Goal: Task Accomplishment & Management: Complete application form

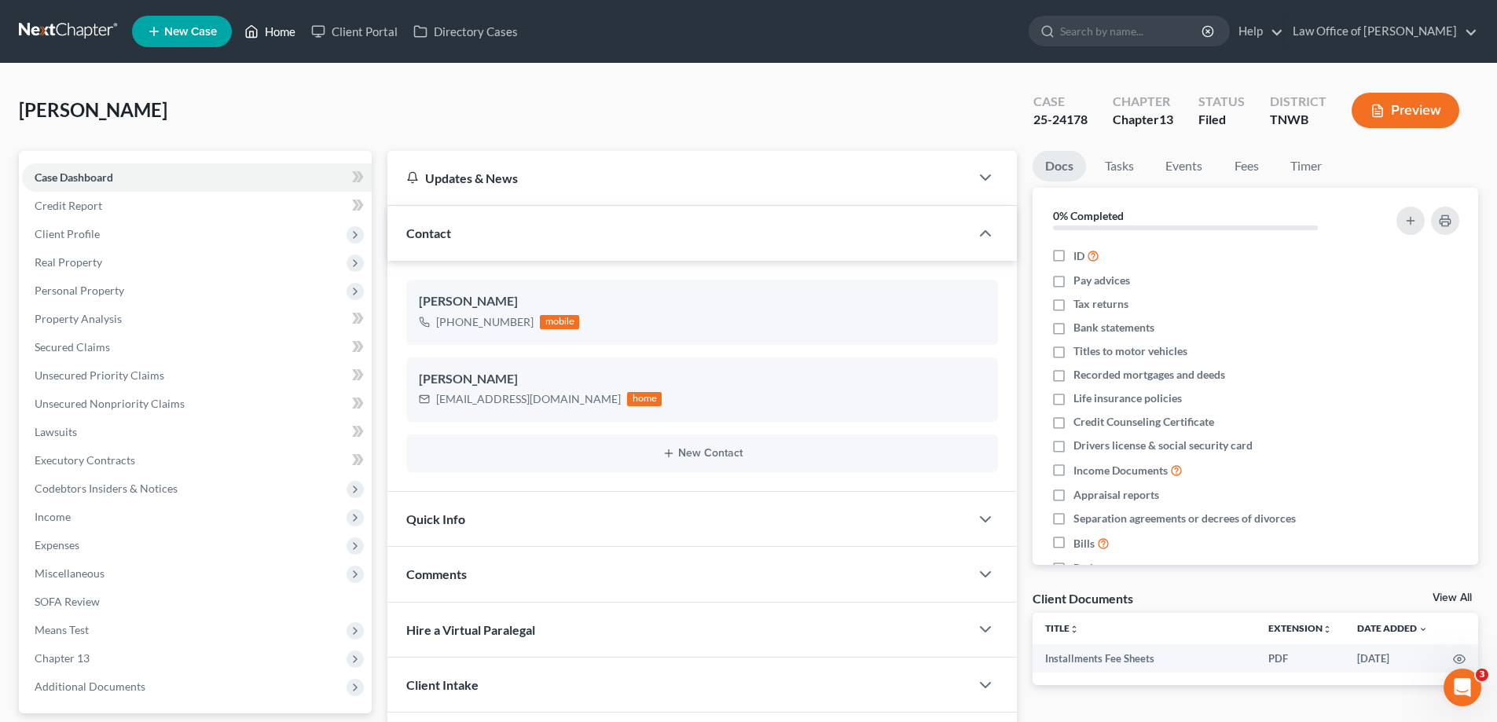
click at [289, 31] on link "Home" at bounding box center [270, 31] width 67 height 28
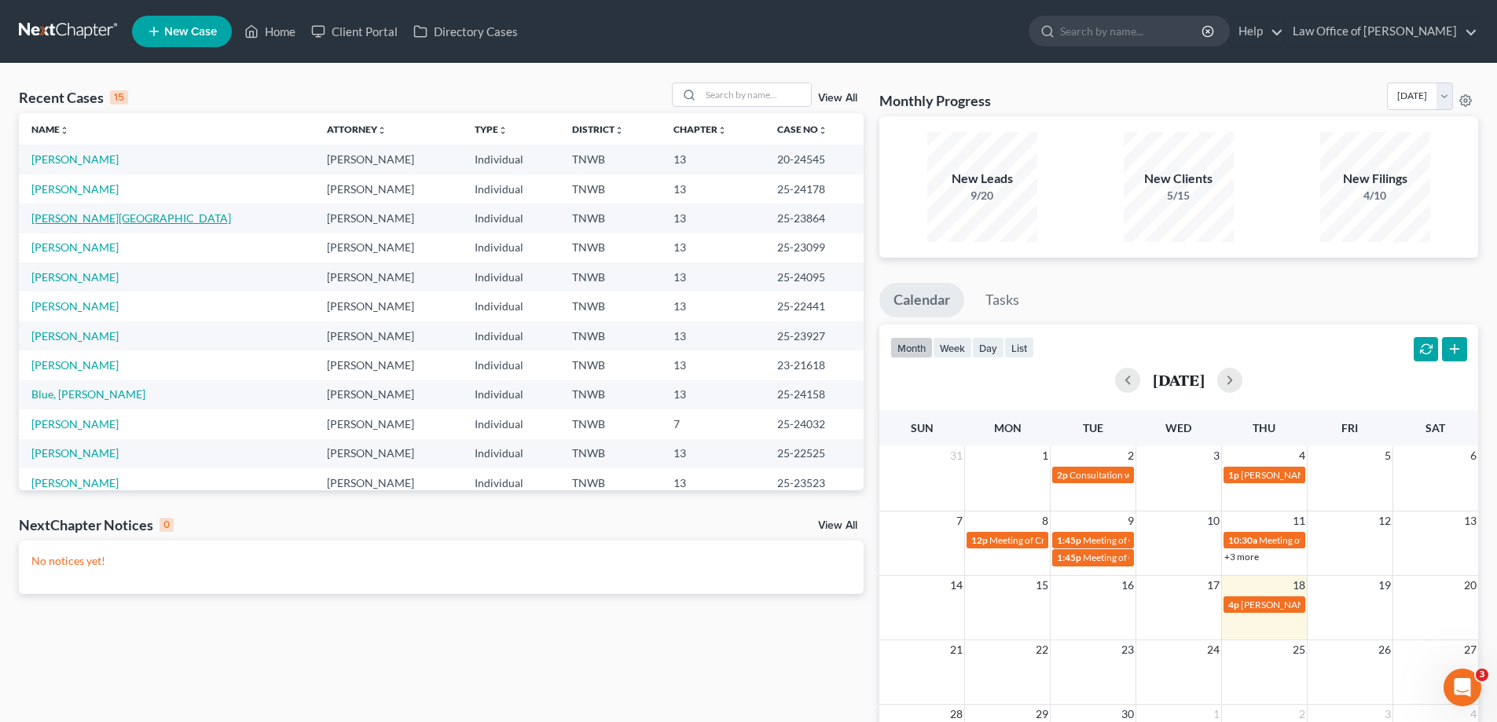
click at [64, 218] on link "[PERSON_NAME][GEOGRAPHIC_DATA]" at bounding box center [131, 217] width 200 height 13
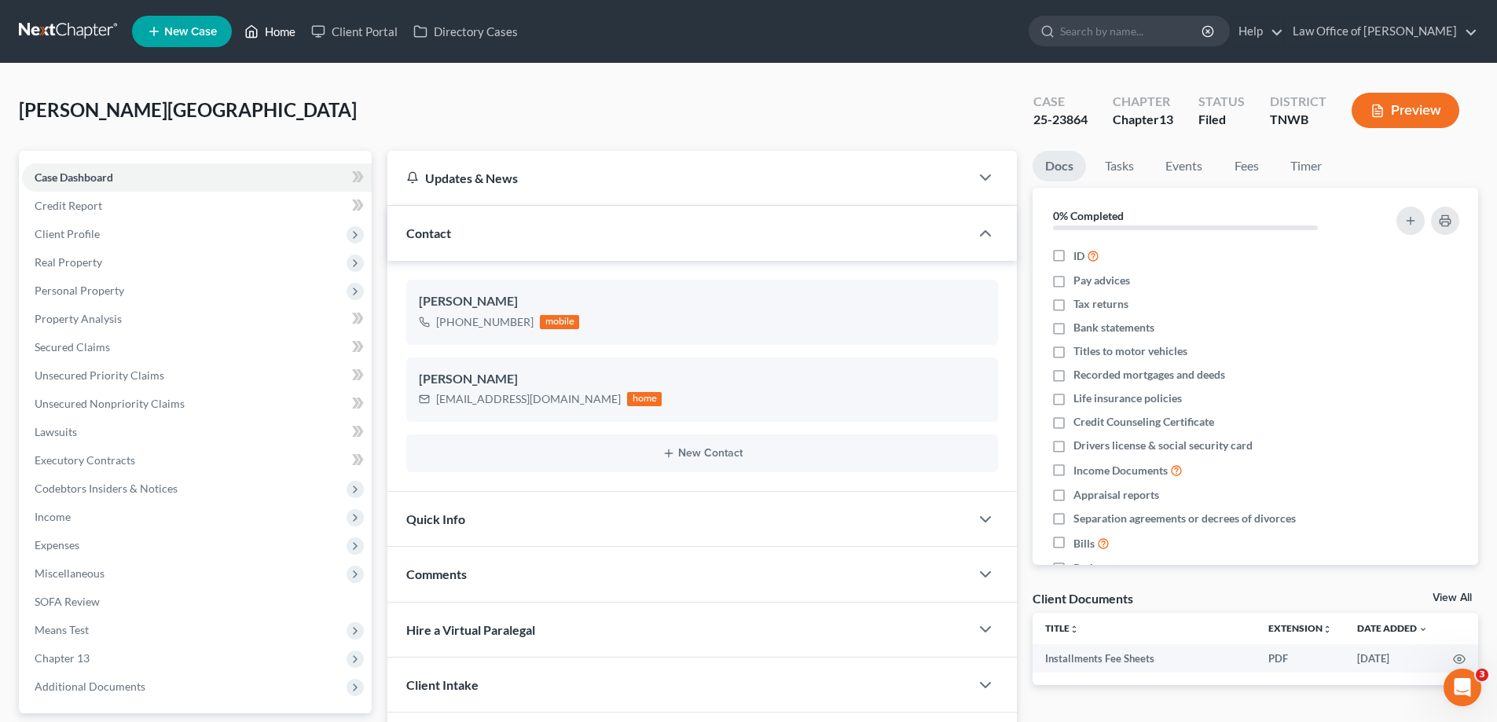
click at [272, 29] on link "Home" at bounding box center [270, 31] width 67 height 28
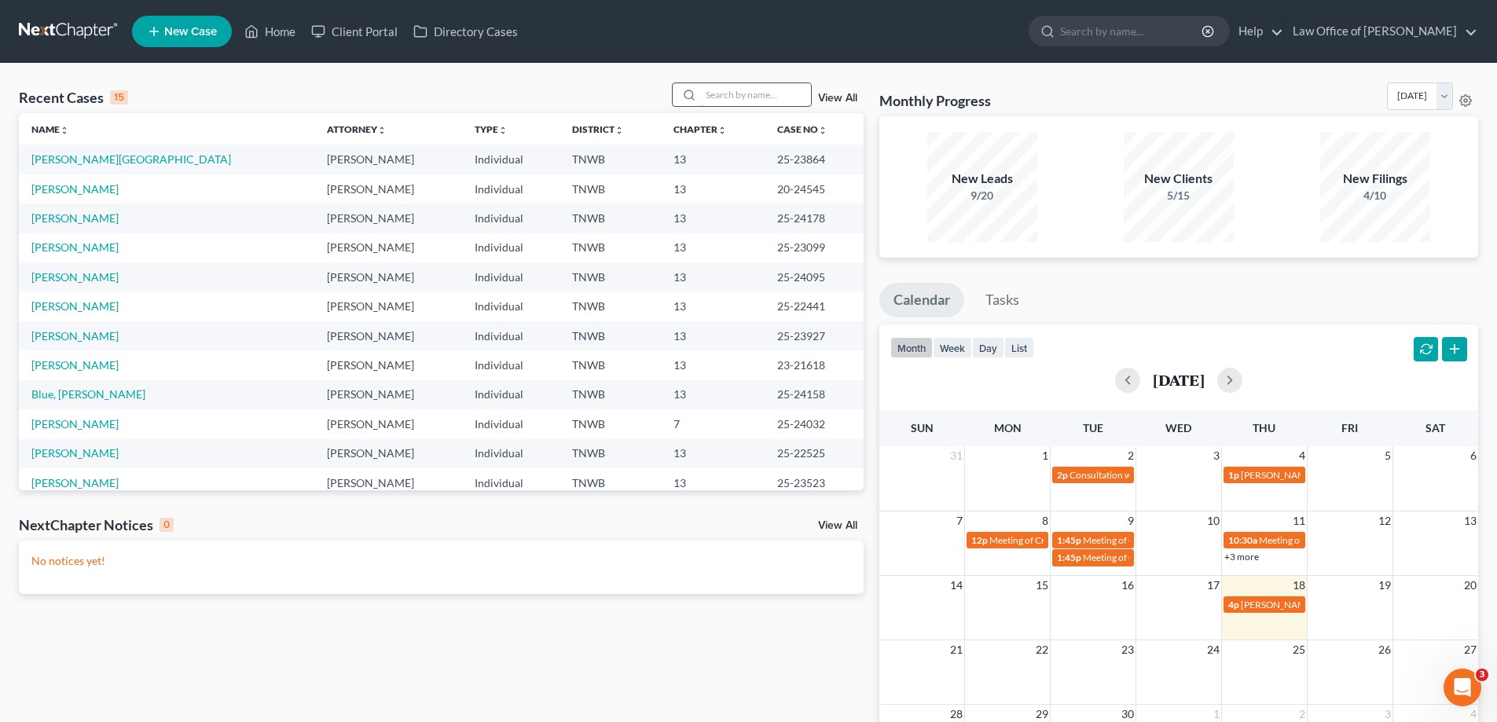
click at [728, 94] on input "search" at bounding box center [756, 94] width 110 height 23
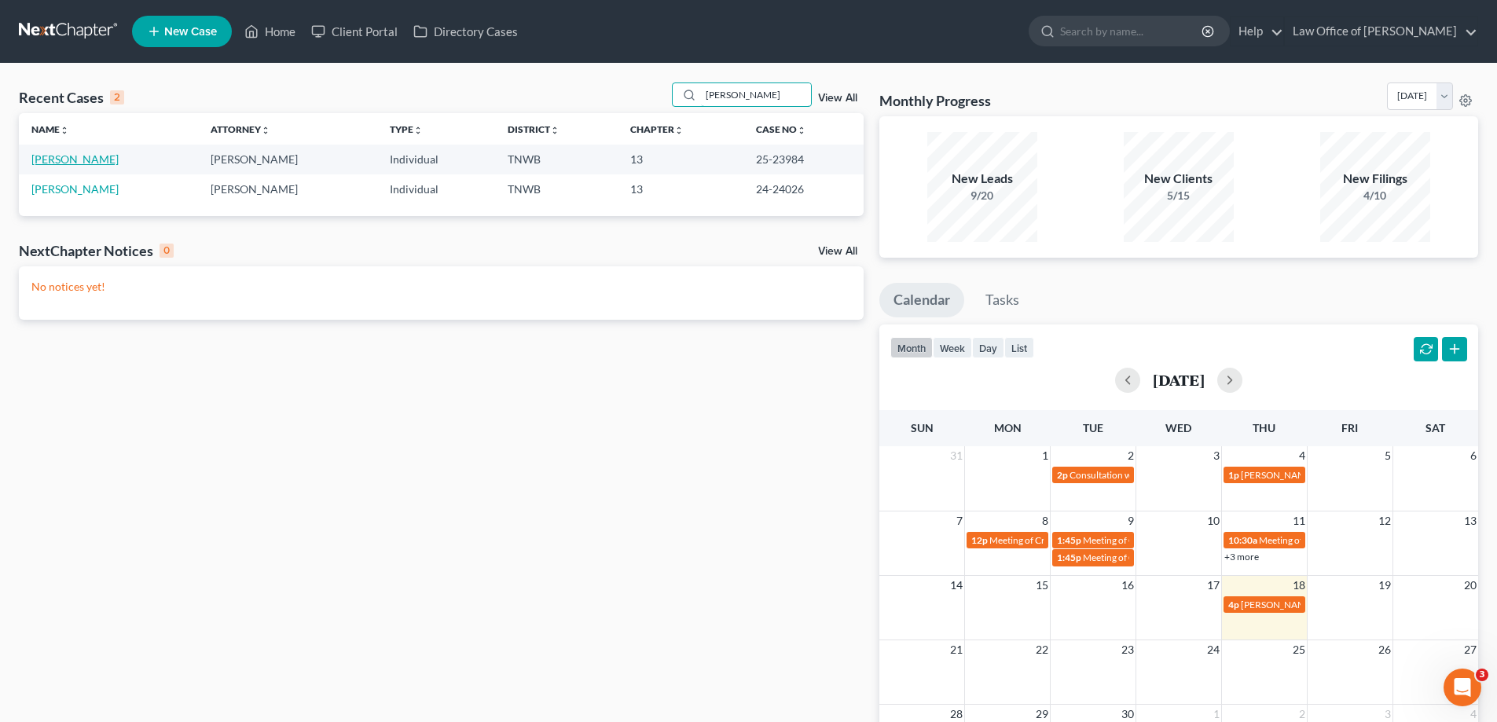
type input "[PERSON_NAME]"
click at [67, 166] on link "[PERSON_NAME]" at bounding box center [74, 158] width 87 height 13
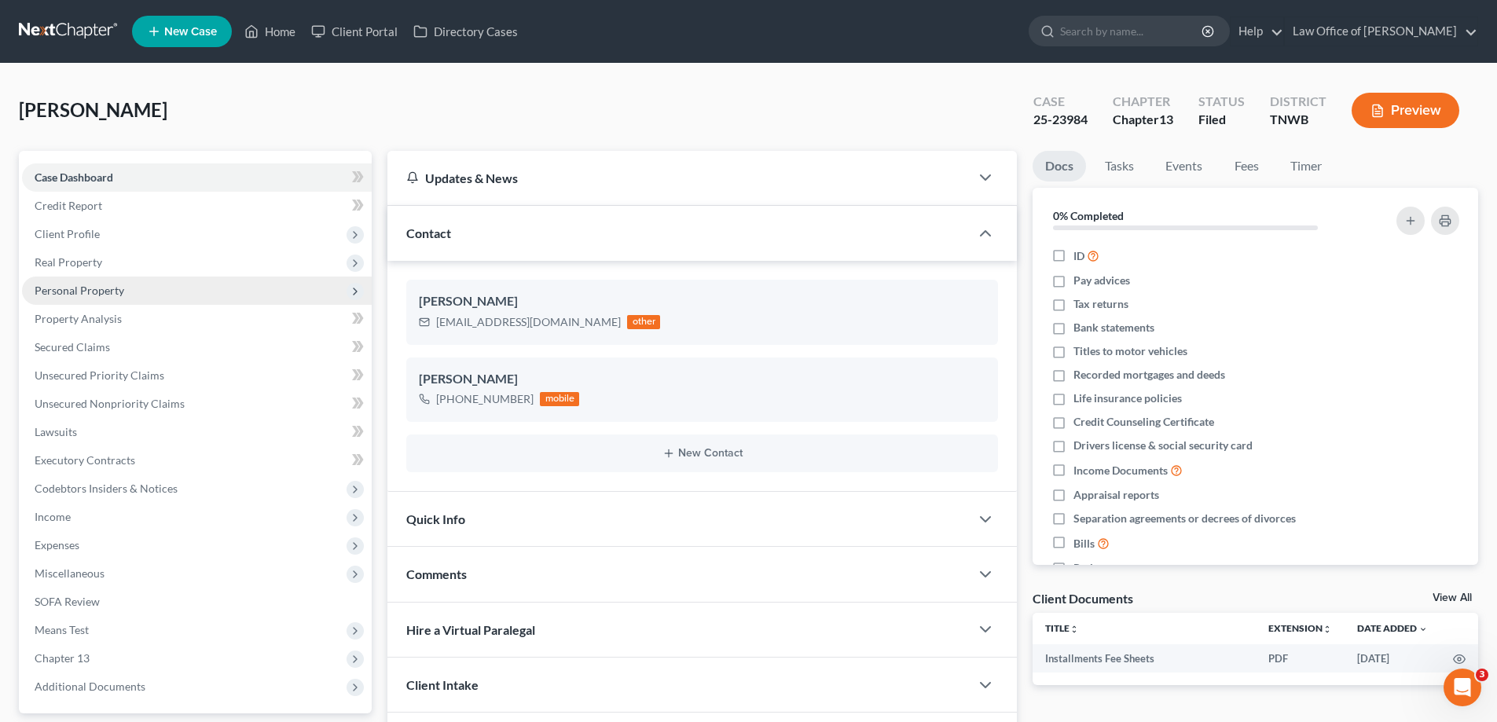
click at [94, 290] on span "Personal Property" at bounding box center [80, 290] width 90 height 13
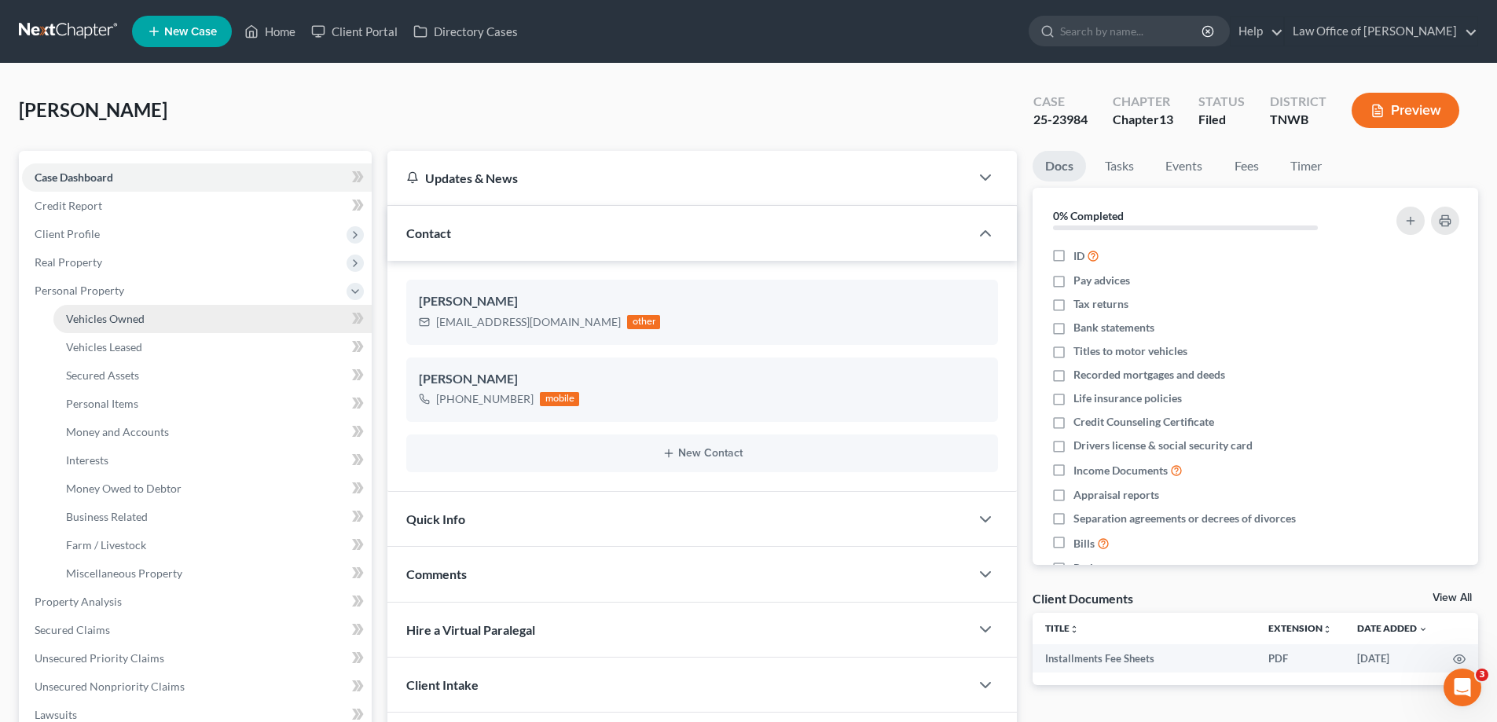
click at [112, 316] on span "Vehicles Owned" at bounding box center [105, 318] width 79 height 13
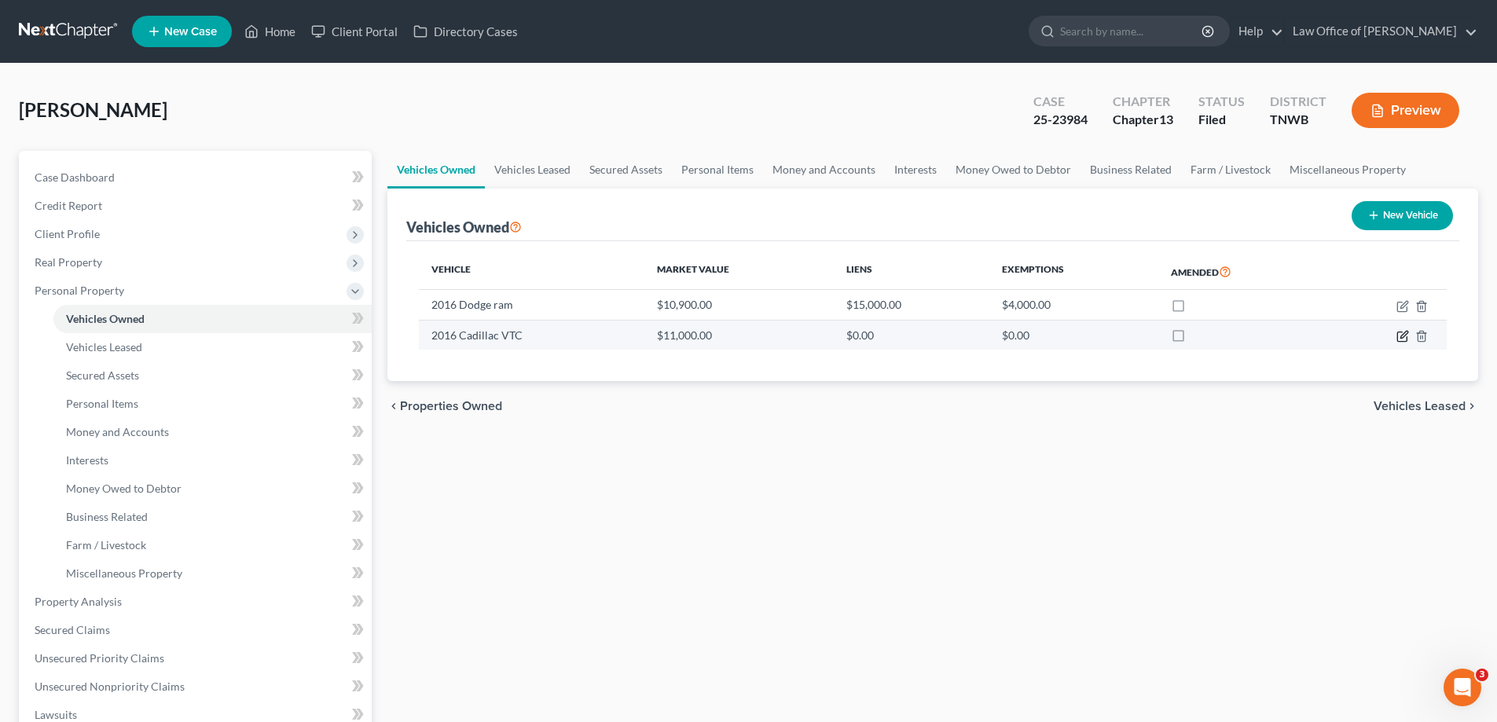
click at [1402, 337] on icon "button" at bounding box center [1402, 336] width 13 height 13
select select "0"
select select "10"
select select "0"
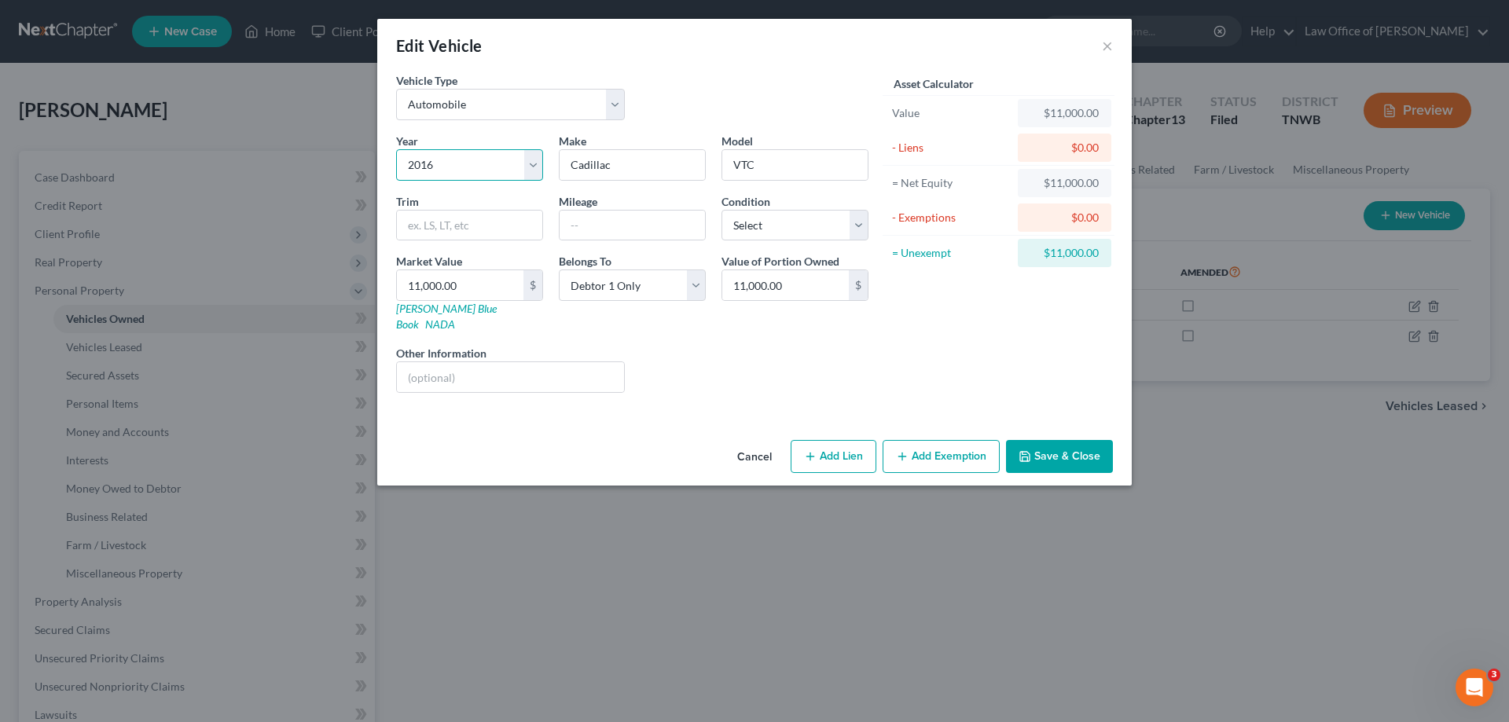
click at [533, 167] on select "Select 2026 2025 2024 2023 2022 2021 2020 2019 2018 2017 2016 2015 2014 2013 20…" at bounding box center [469, 164] width 147 height 31
select select "16"
click at [396, 149] on select "Select 2026 2025 2024 2023 2022 2021 2020 2019 2018 2017 2016 2015 2014 2013 20…" at bounding box center [469, 164] width 147 height 31
click at [1048, 440] on button "Save & Close" at bounding box center [1059, 456] width 107 height 33
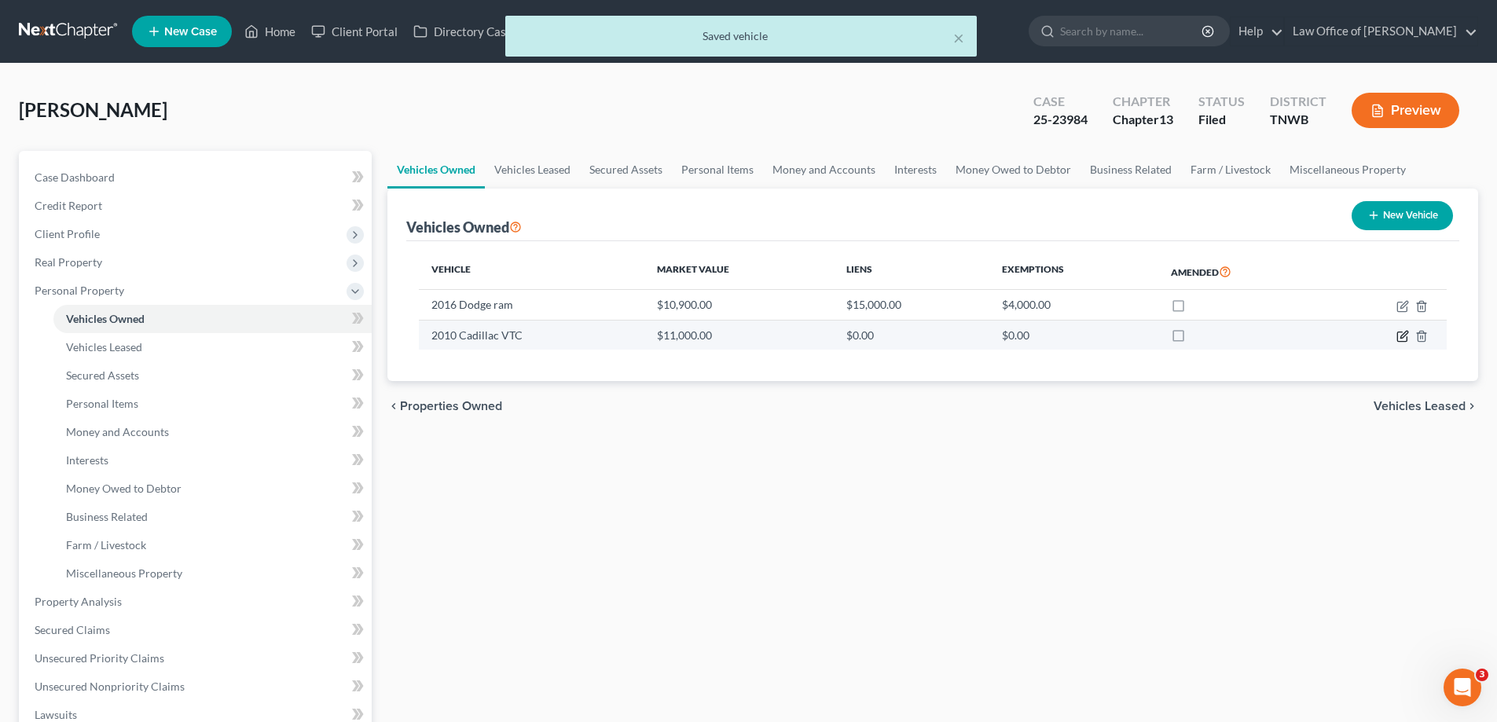
click at [1403, 337] on icon "button" at bounding box center [1402, 336] width 13 height 13
select select "0"
select select "16"
select select "0"
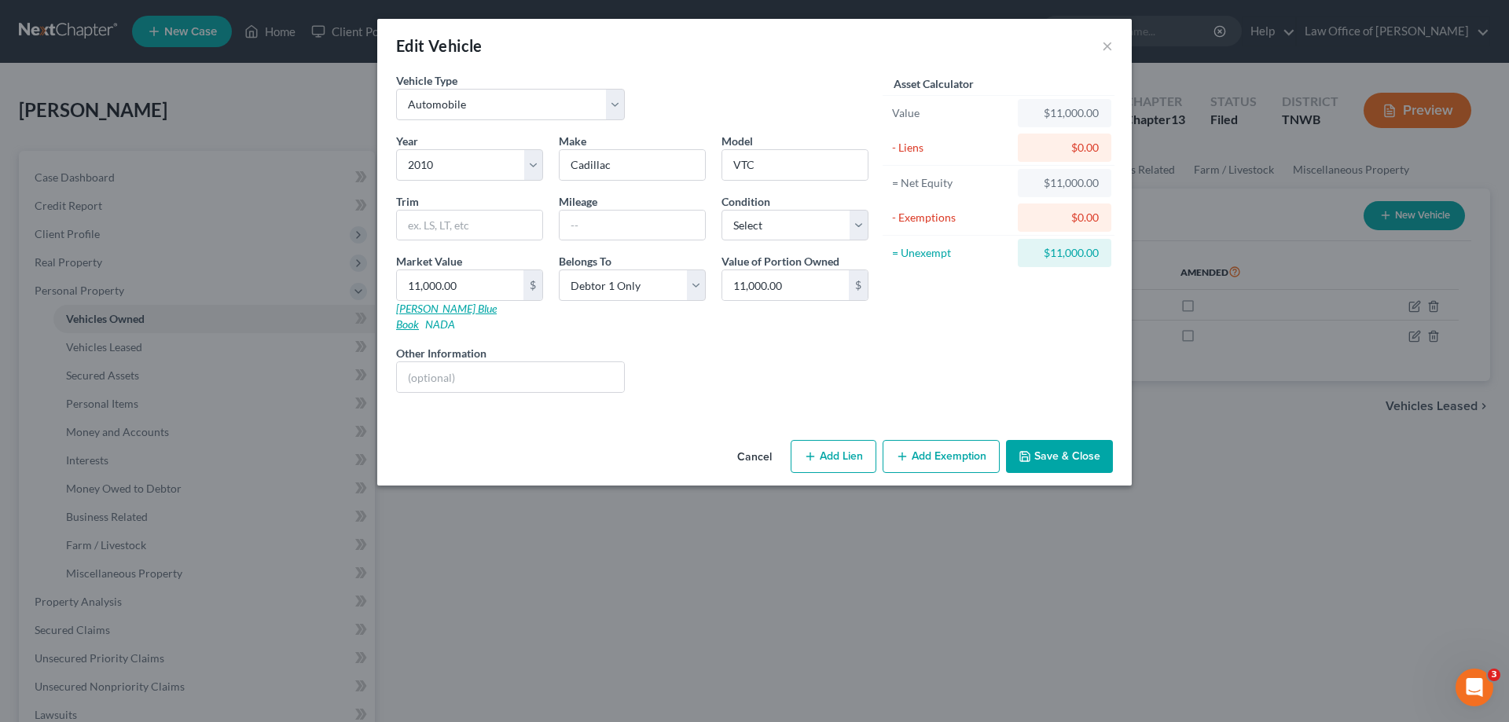
click at [432, 307] on link "[PERSON_NAME] Blue Book" at bounding box center [446, 316] width 101 height 29
type input "1"
type input "1.00"
type input "19"
type input "19.00"
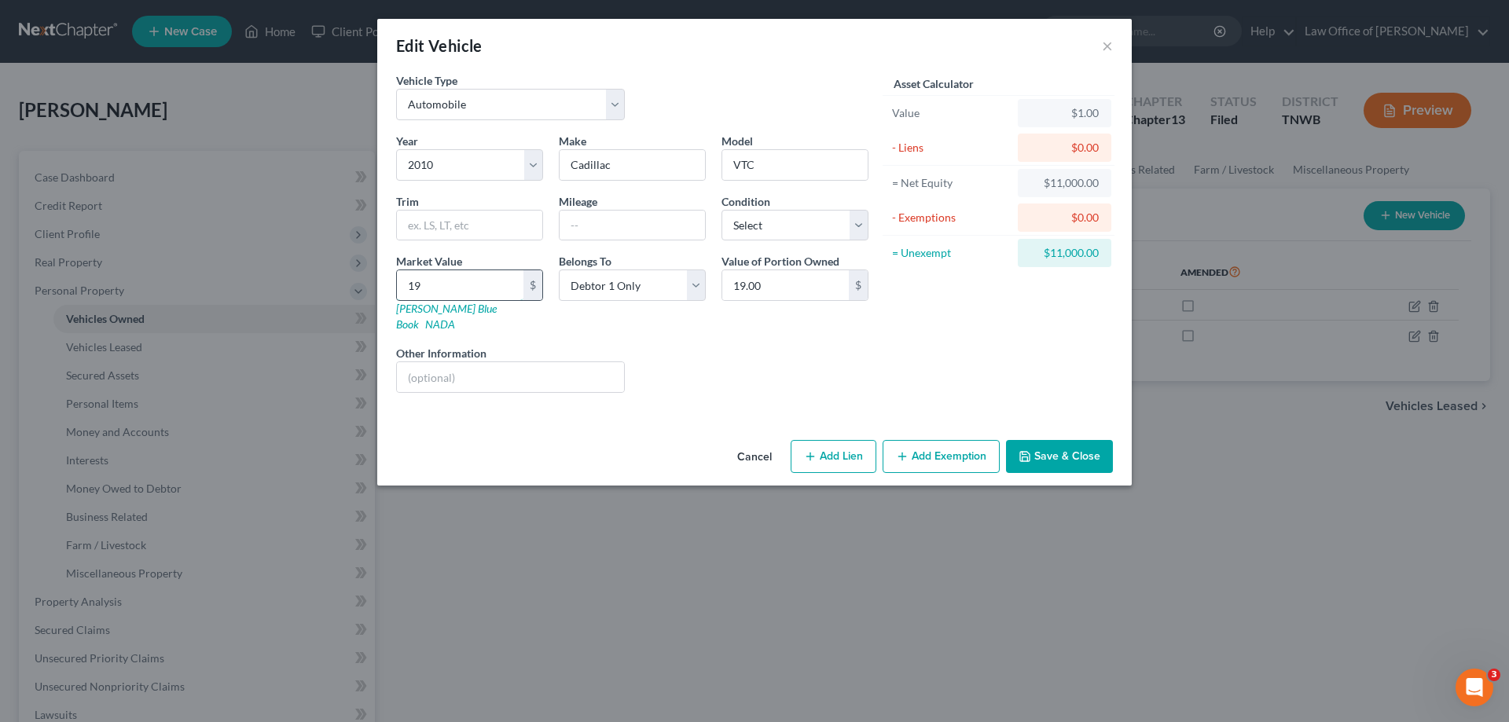
type input "190"
type input "190.00"
type input "1900"
type input "1,900.00"
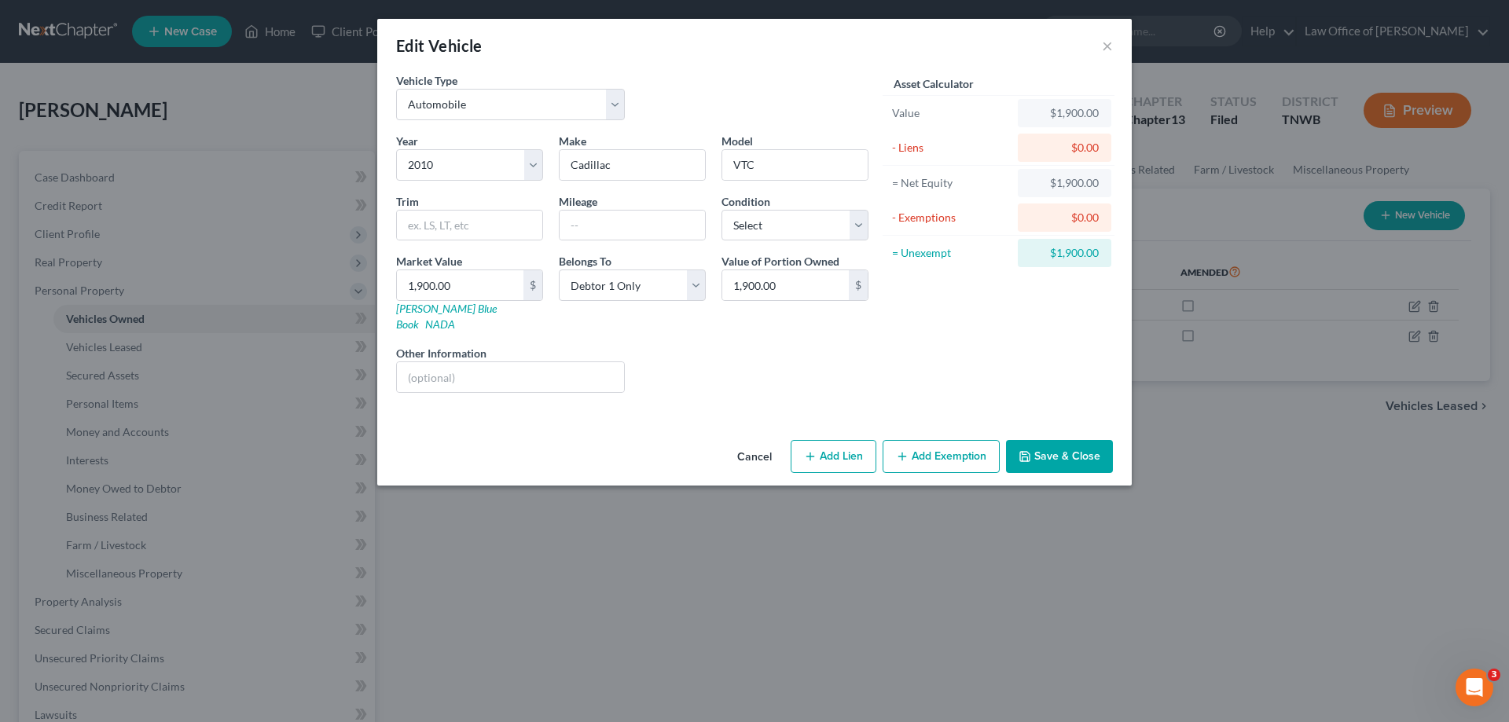
click at [1062, 440] on button "Save & Close" at bounding box center [1059, 456] width 107 height 33
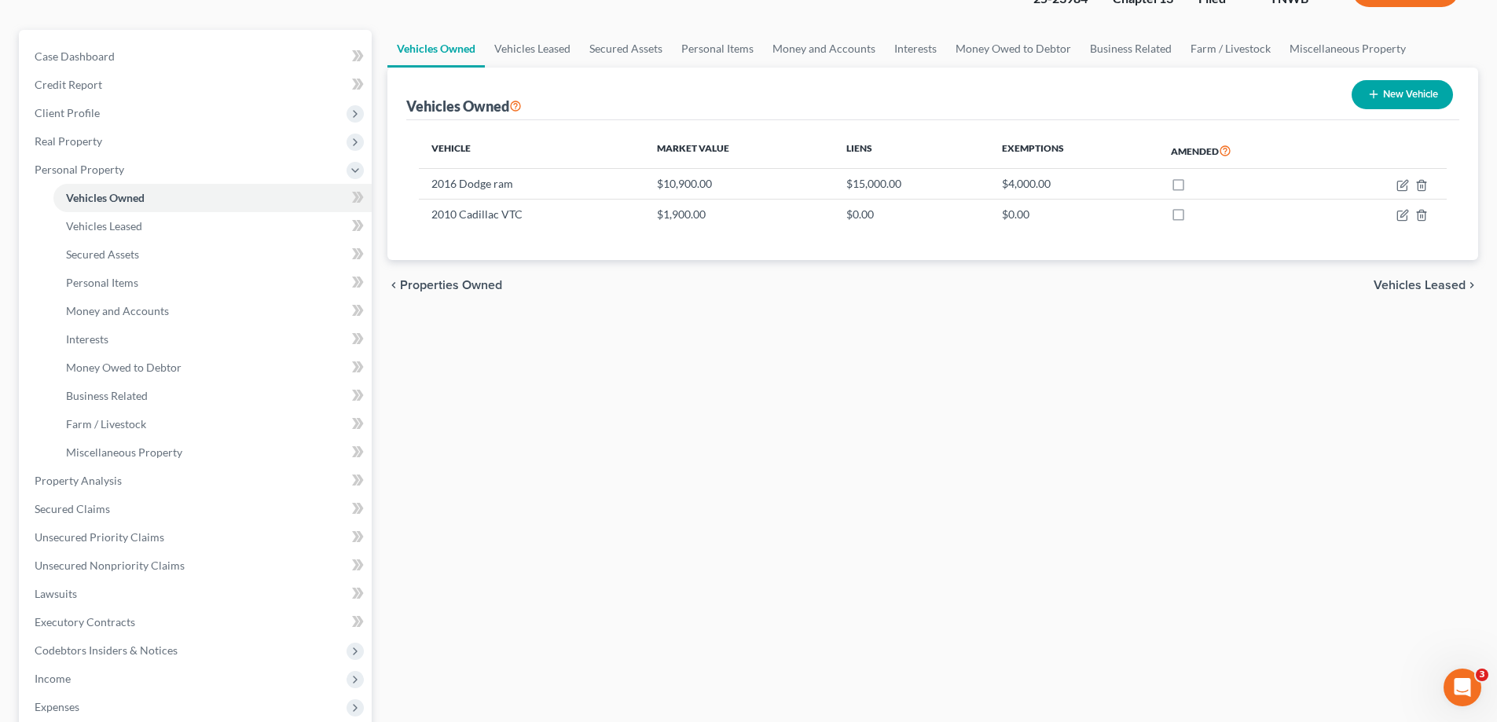
scroll to position [236, 0]
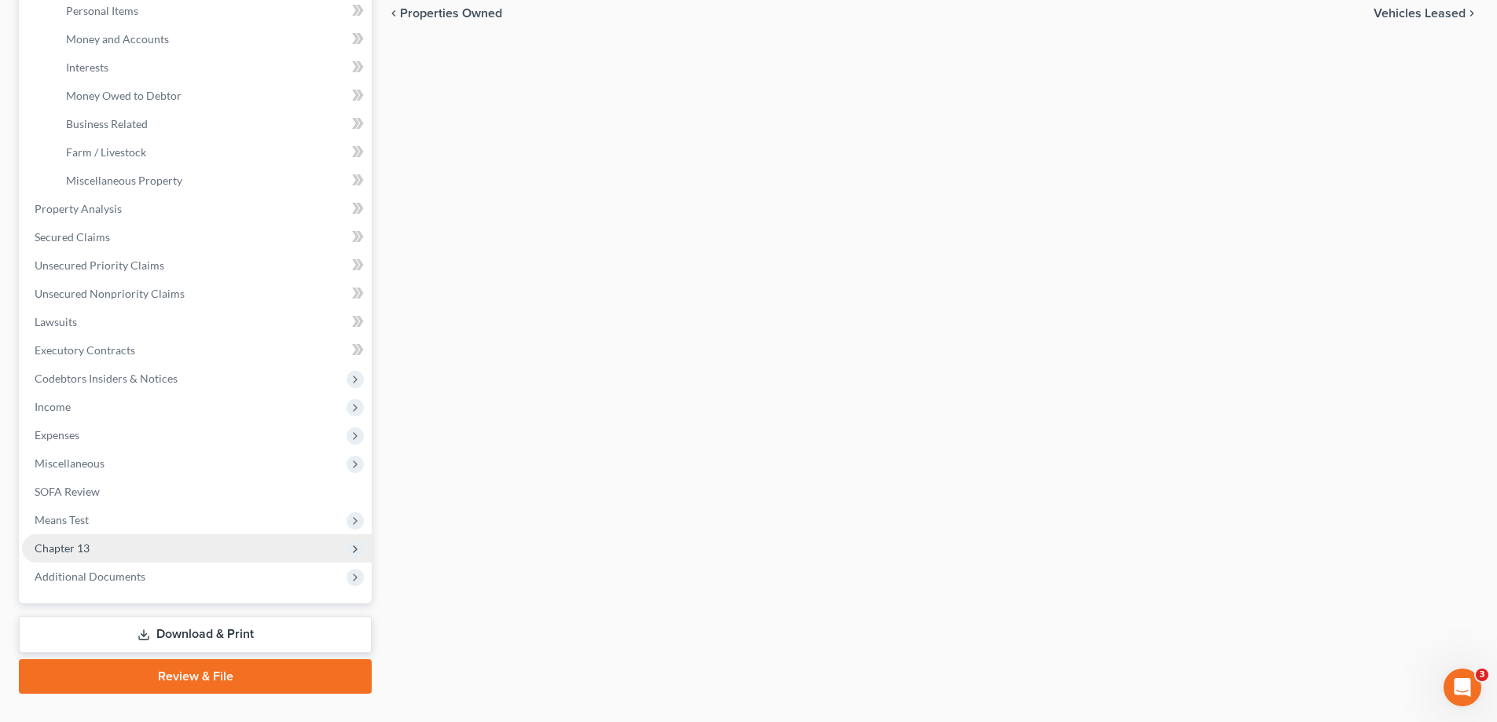
click at [112, 551] on span "Chapter 13" at bounding box center [197, 548] width 350 height 28
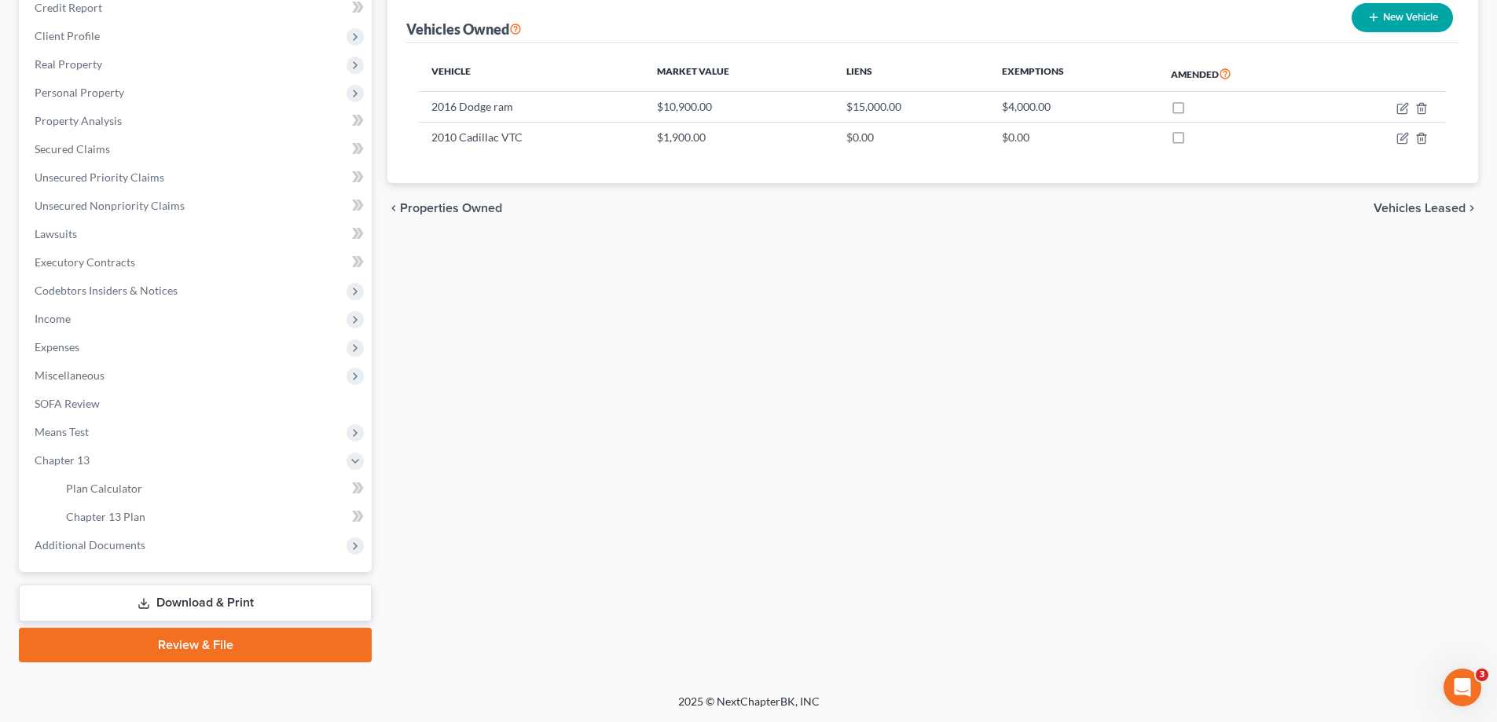
scroll to position [198, 0]
click at [121, 515] on span "Chapter 13 Plan" at bounding box center [105, 516] width 79 height 13
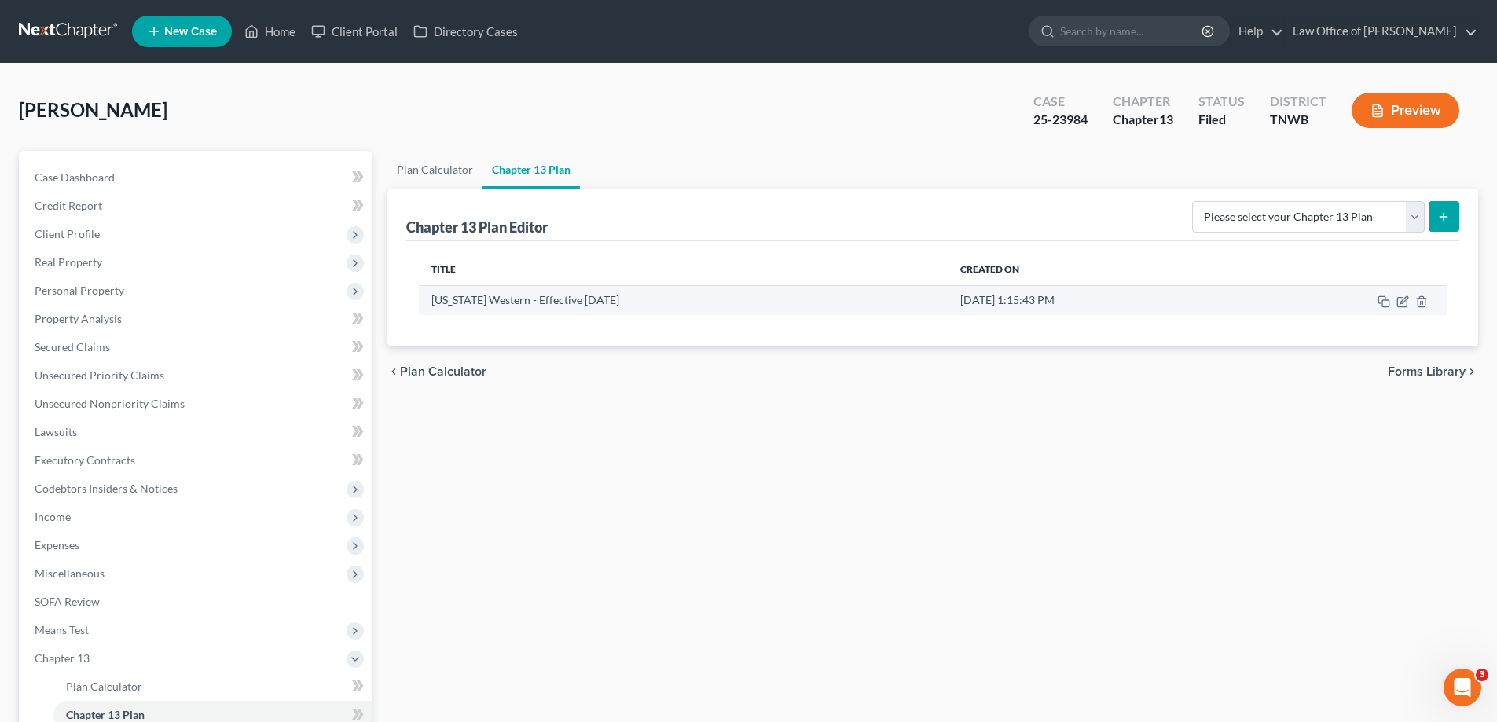
click at [1395, 303] on td at bounding box center [1345, 300] width 203 height 30
click at [1400, 302] on icon "button" at bounding box center [1402, 301] width 13 height 13
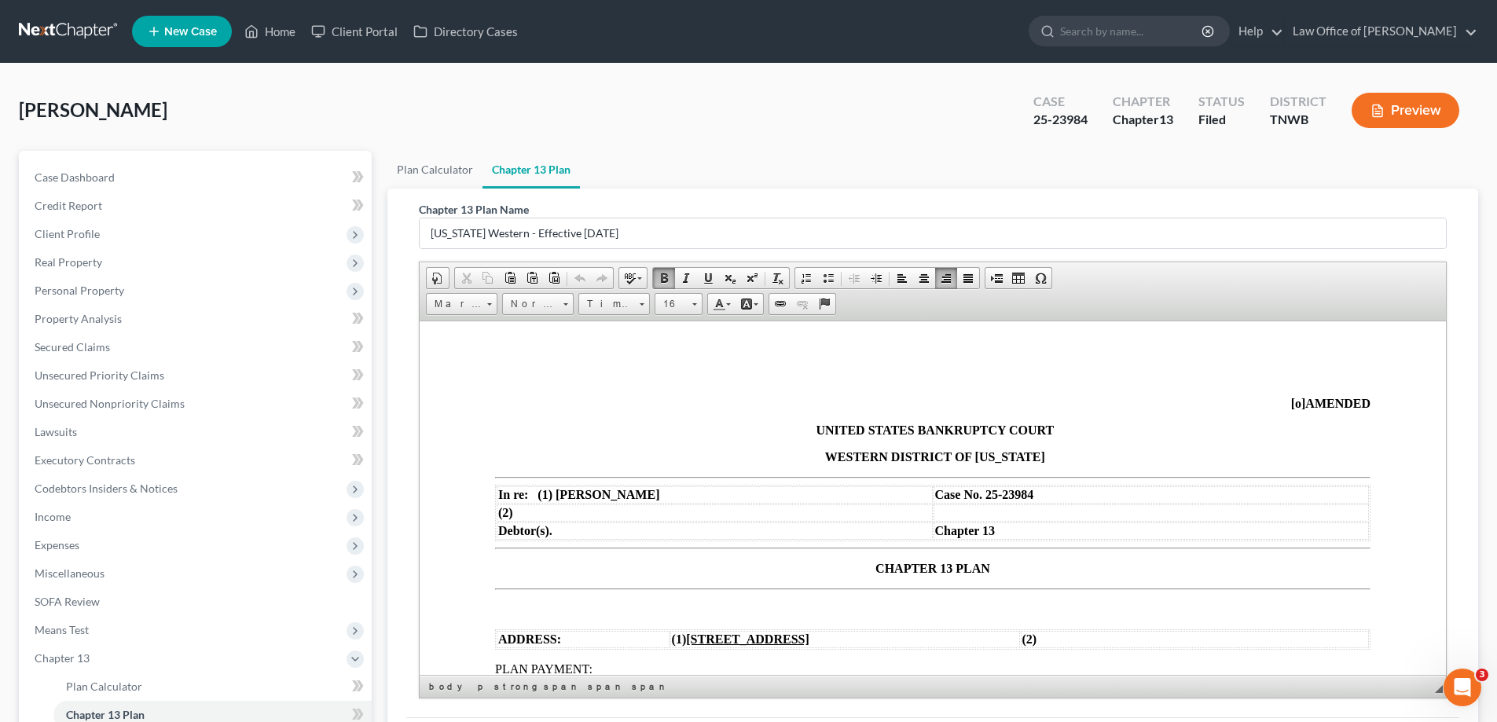
click at [1291, 402] on span "[o]" at bounding box center [1298, 402] width 15 height 13
click at [875, 566] on span "CHAPTER 13 PLAN" at bounding box center [932, 567] width 115 height 13
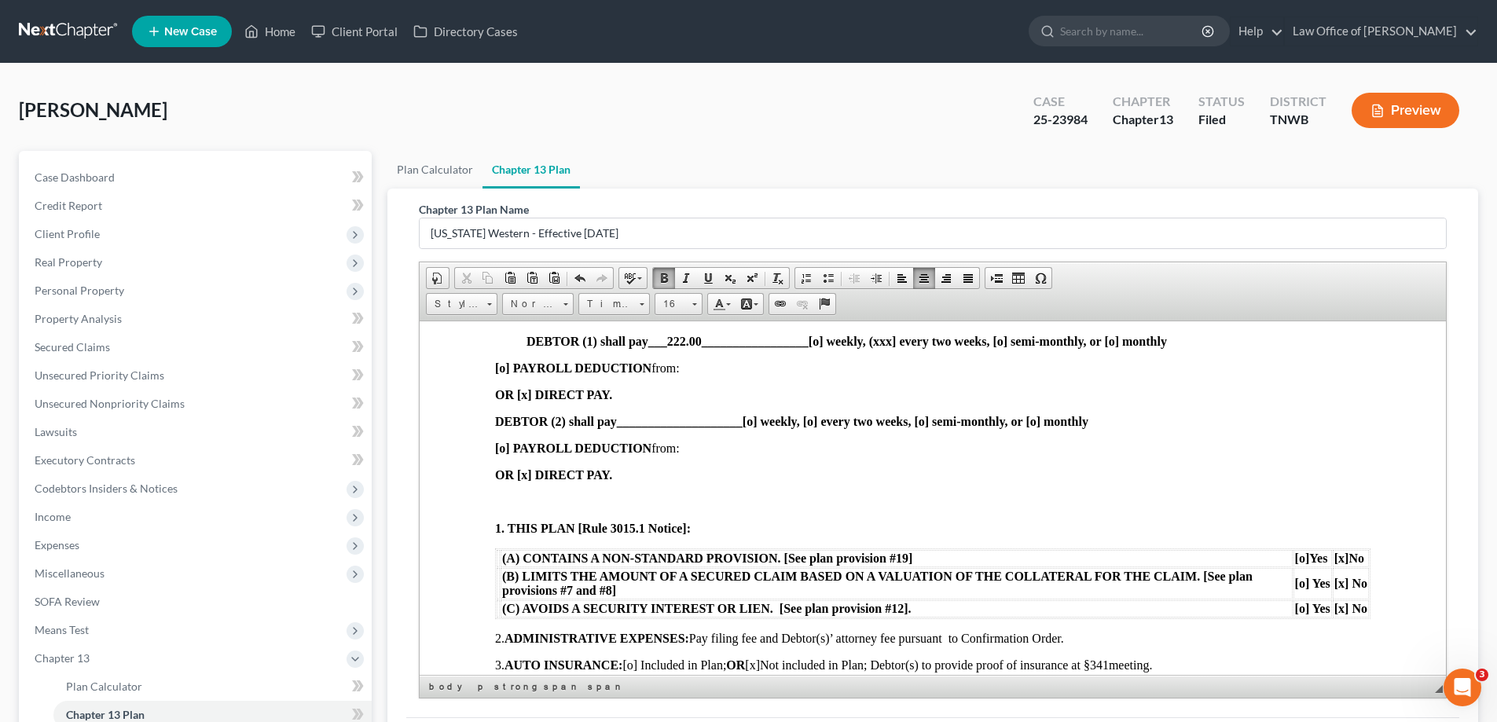
scroll to position [393, 0]
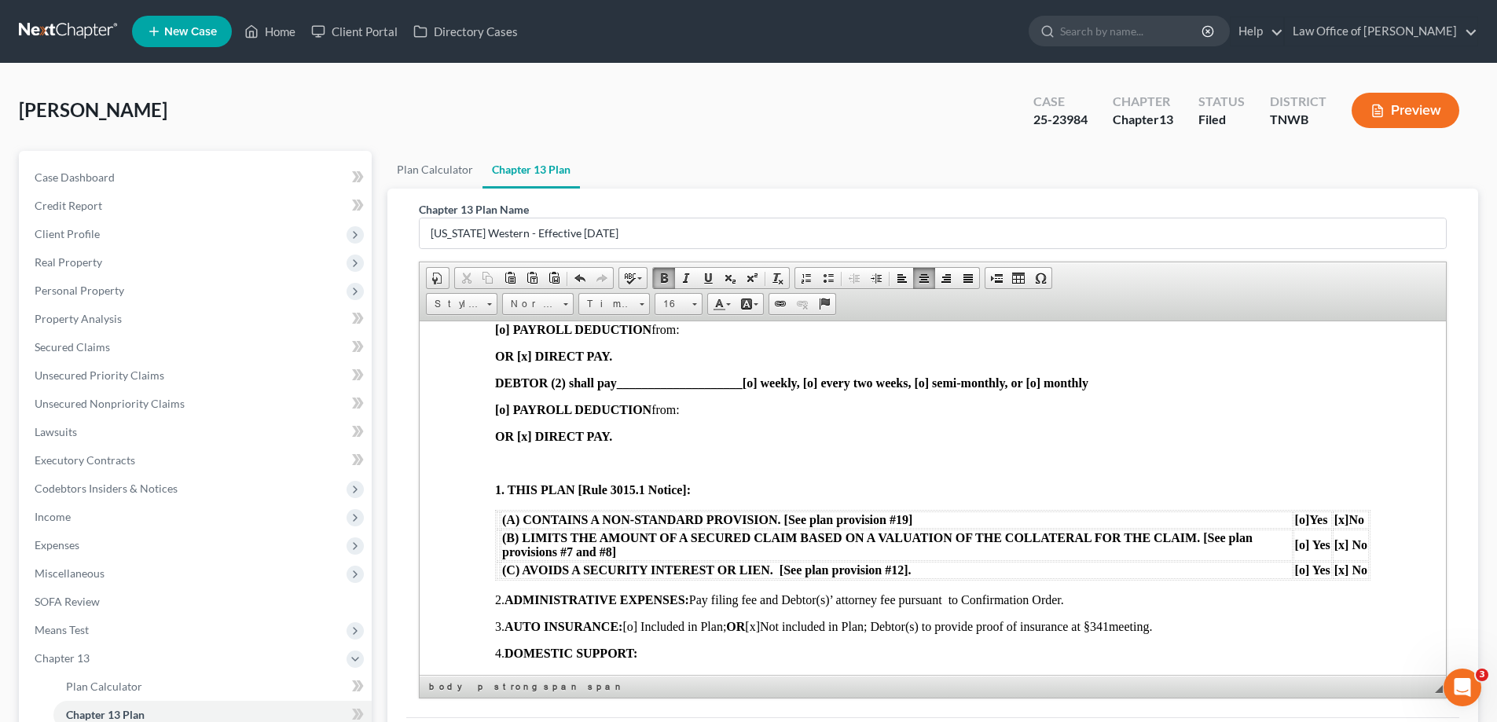
click at [654, 380] on span "____________________" at bounding box center [680, 382] width 126 height 13
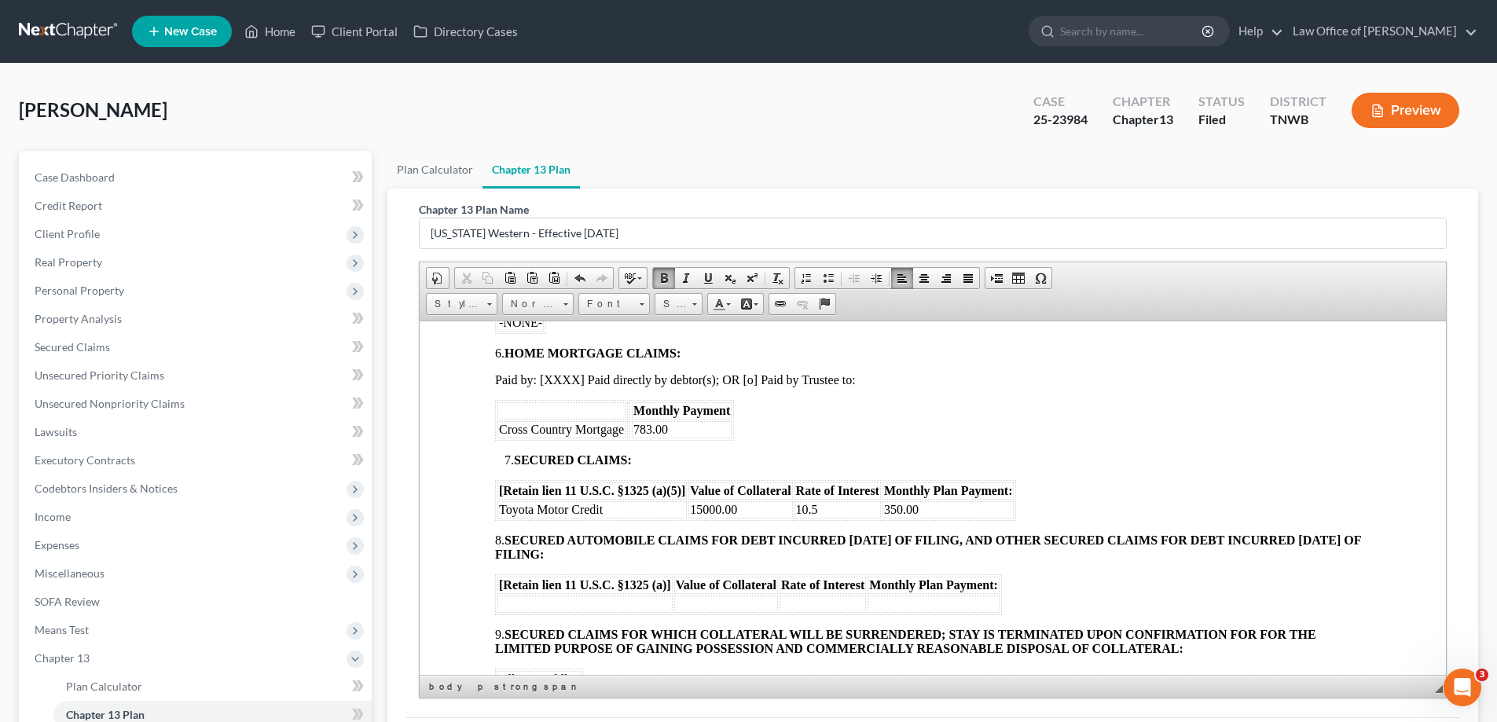
scroll to position [864, 0]
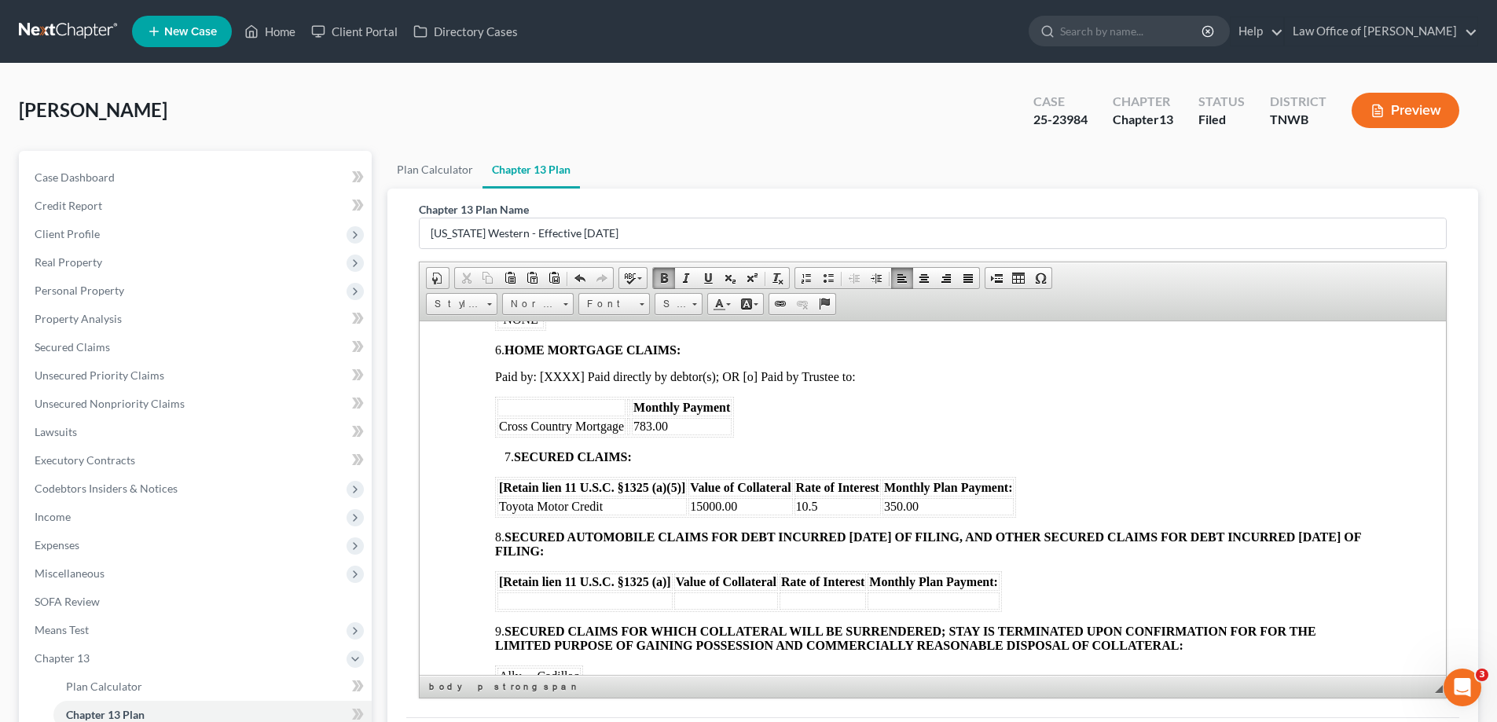
click at [622, 426] on font "Cross Country Mortgage" at bounding box center [561, 425] width 125 height 13
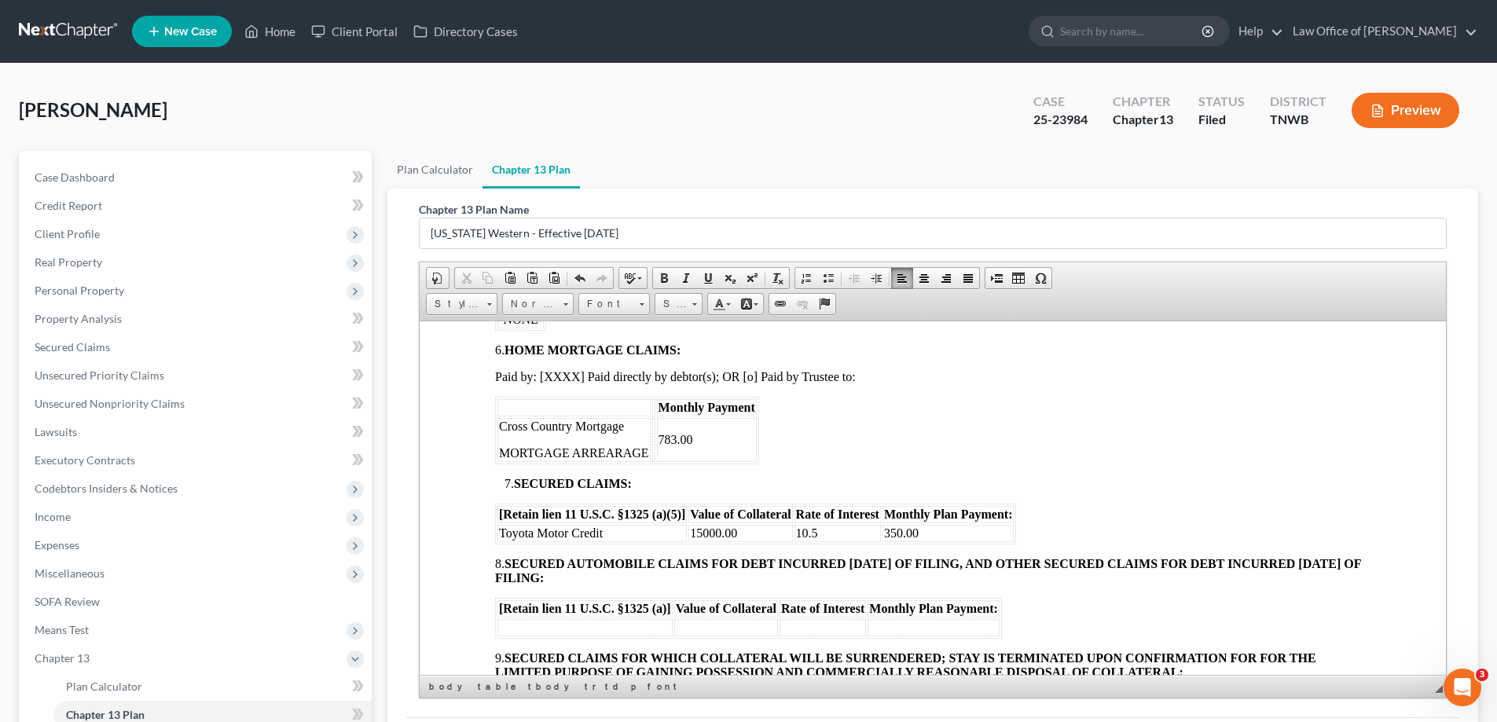
click at [691, 439] on td "783.00" at bounding box center [707, 439] width 100 height 44
click at [721, 450] on p "587.03" at bounding box center [706, 453] width 97 height 14
click at [724, 450] on p "587.03" at bounding box center [706, 453] width 97 height 14
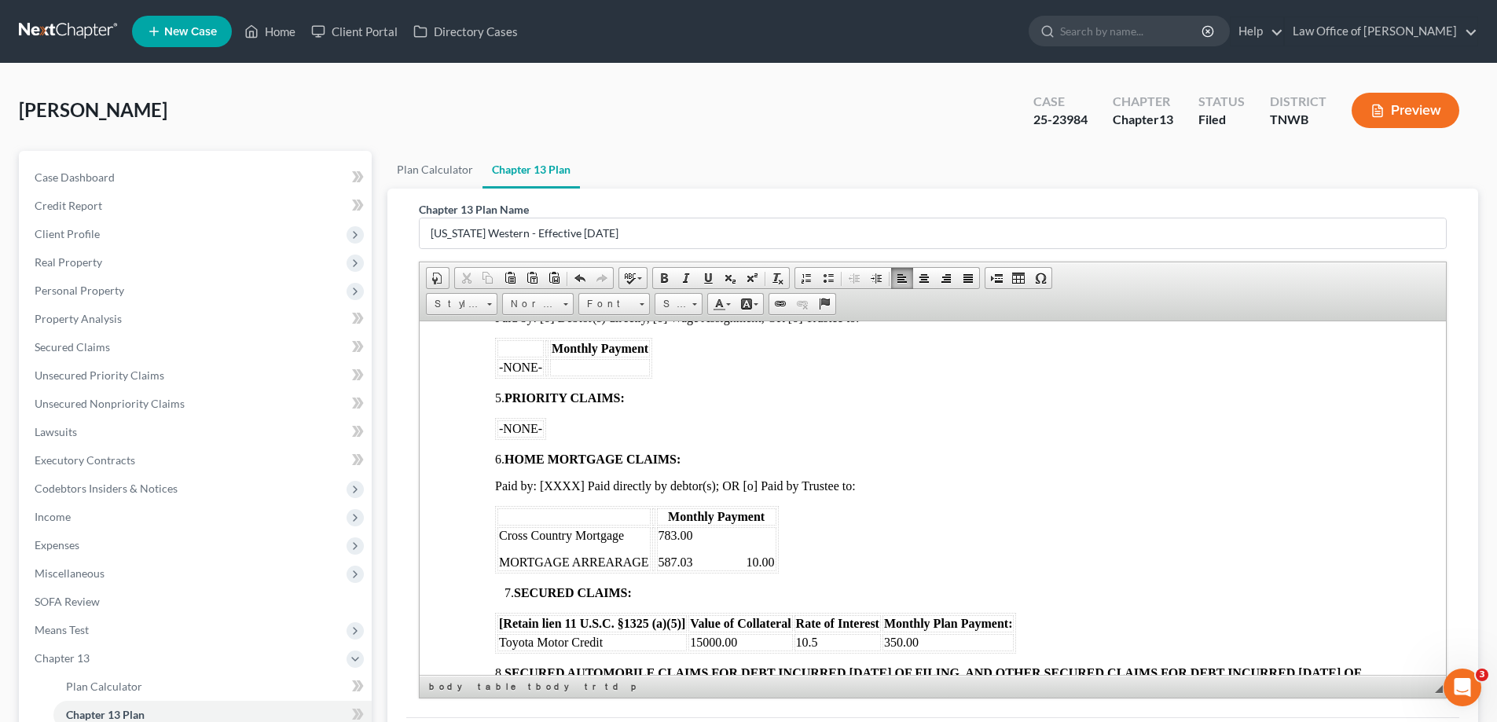
scroll to position [629, 0]
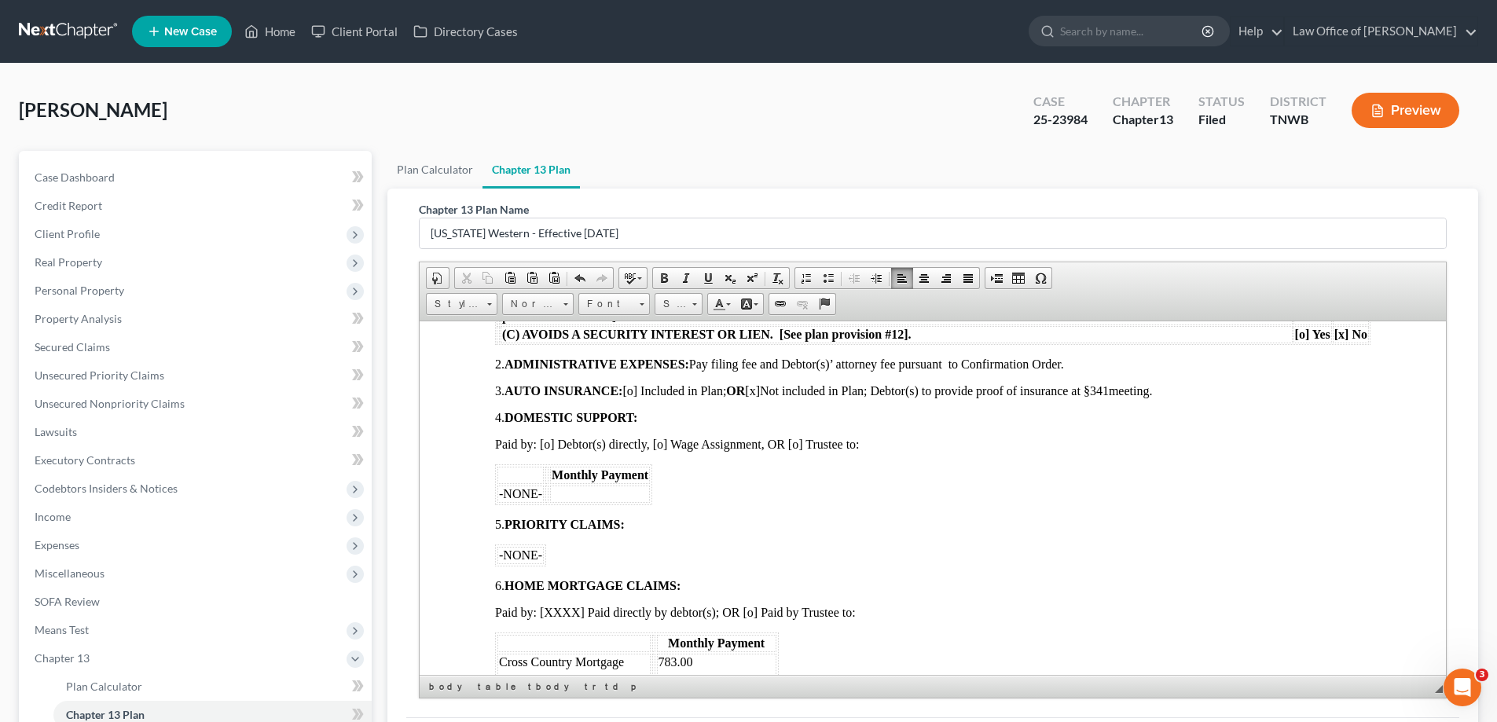
click at [760, 391] on span "[x]" at bounding box center [752, 389] width 15 height 13
click at [637, 395] on span "[o]" at bounding box center [629, 389] width 15 height 13
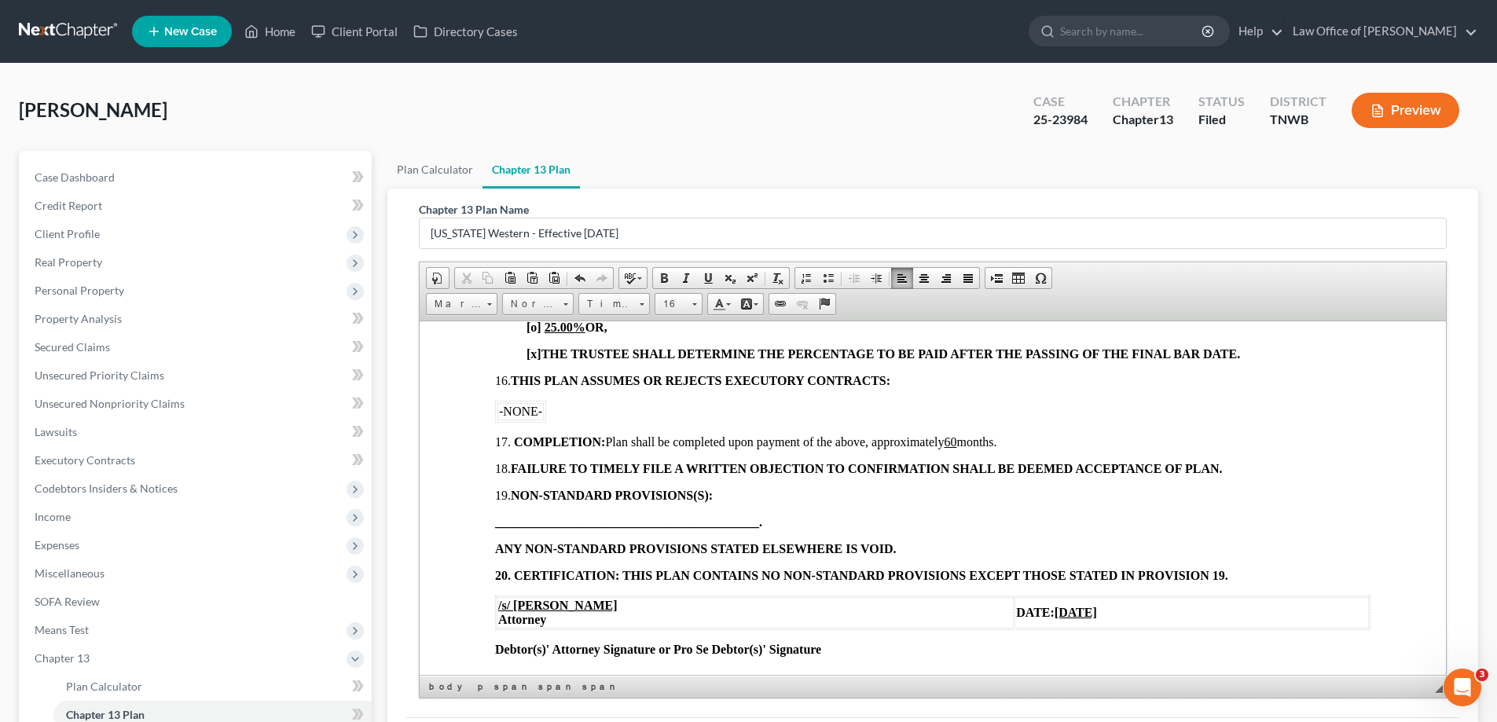
scroll to position [1605, 0]
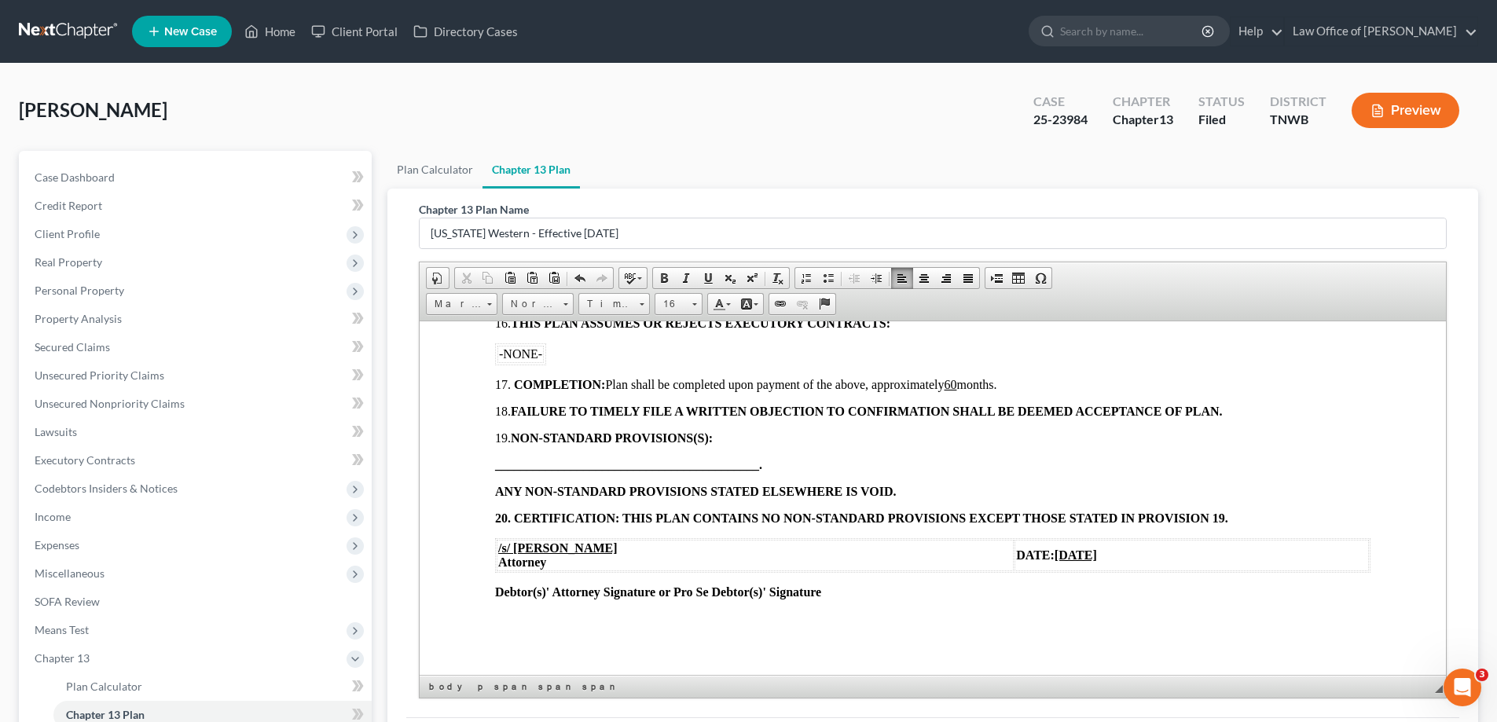
click at [1054, 552] on u "[DATE]" at bounding box center [1075, 554] width 42 height 13
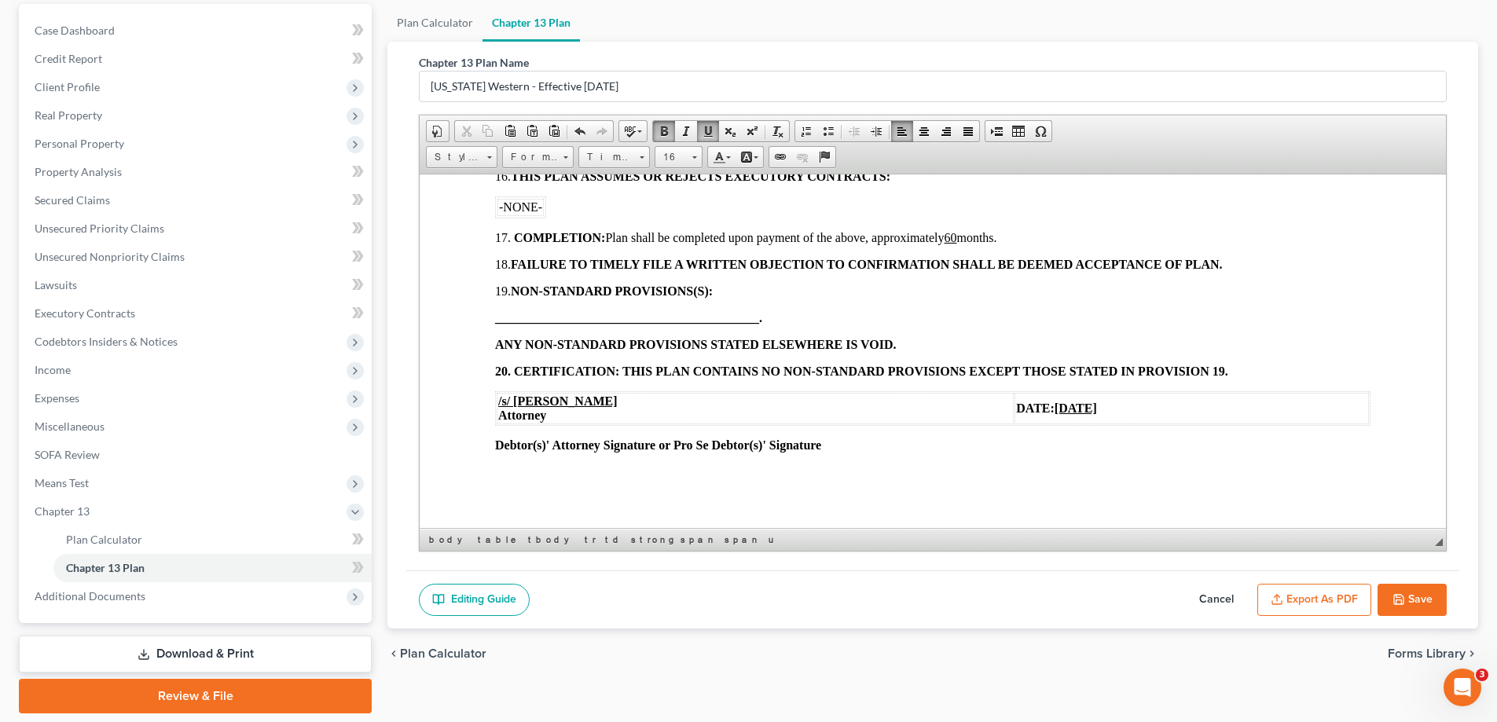
scroll to position [198, 0]
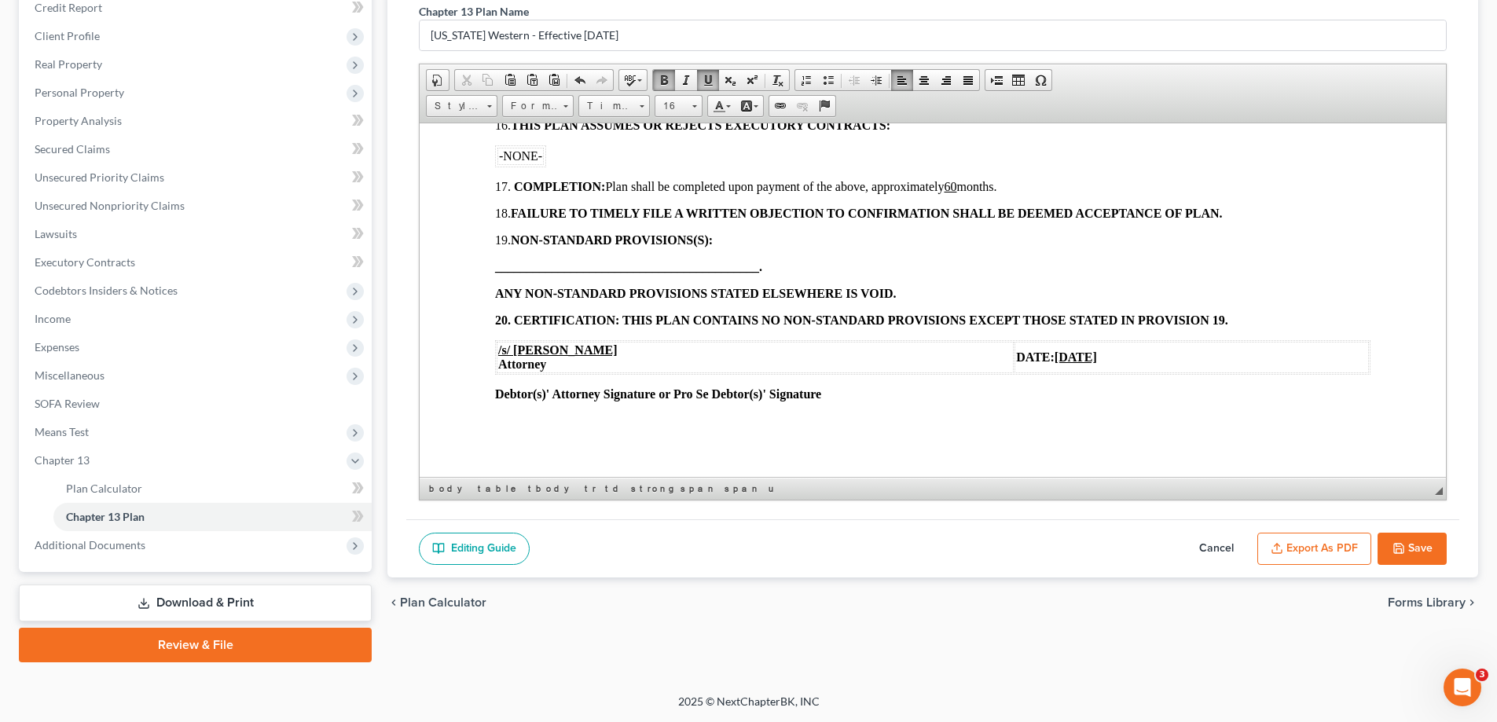
click at [1396, 539] on button "Save" at bounding box center [1411, 549] width 69 height 33
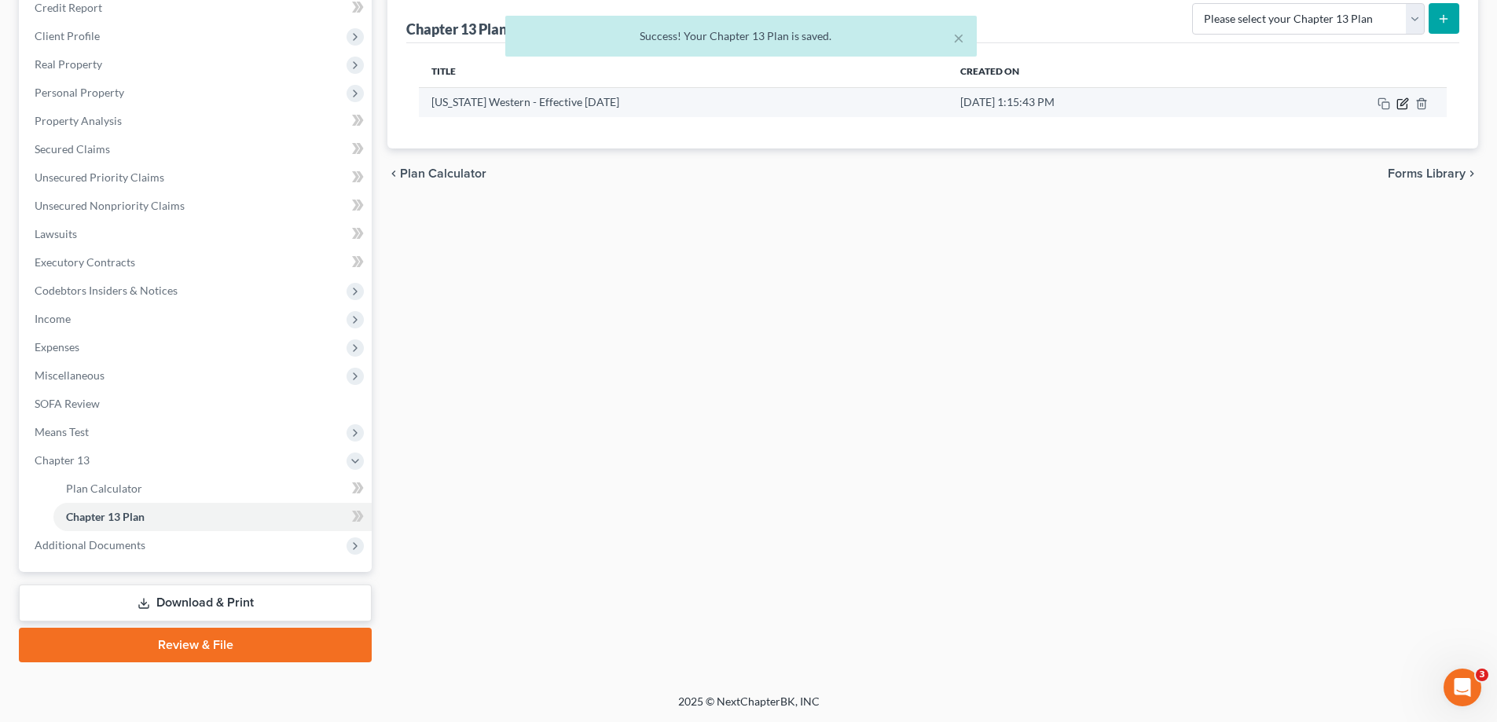
click at [1403, 100] on icon "button" at bounding box center [1402, 103] width 13 height 13
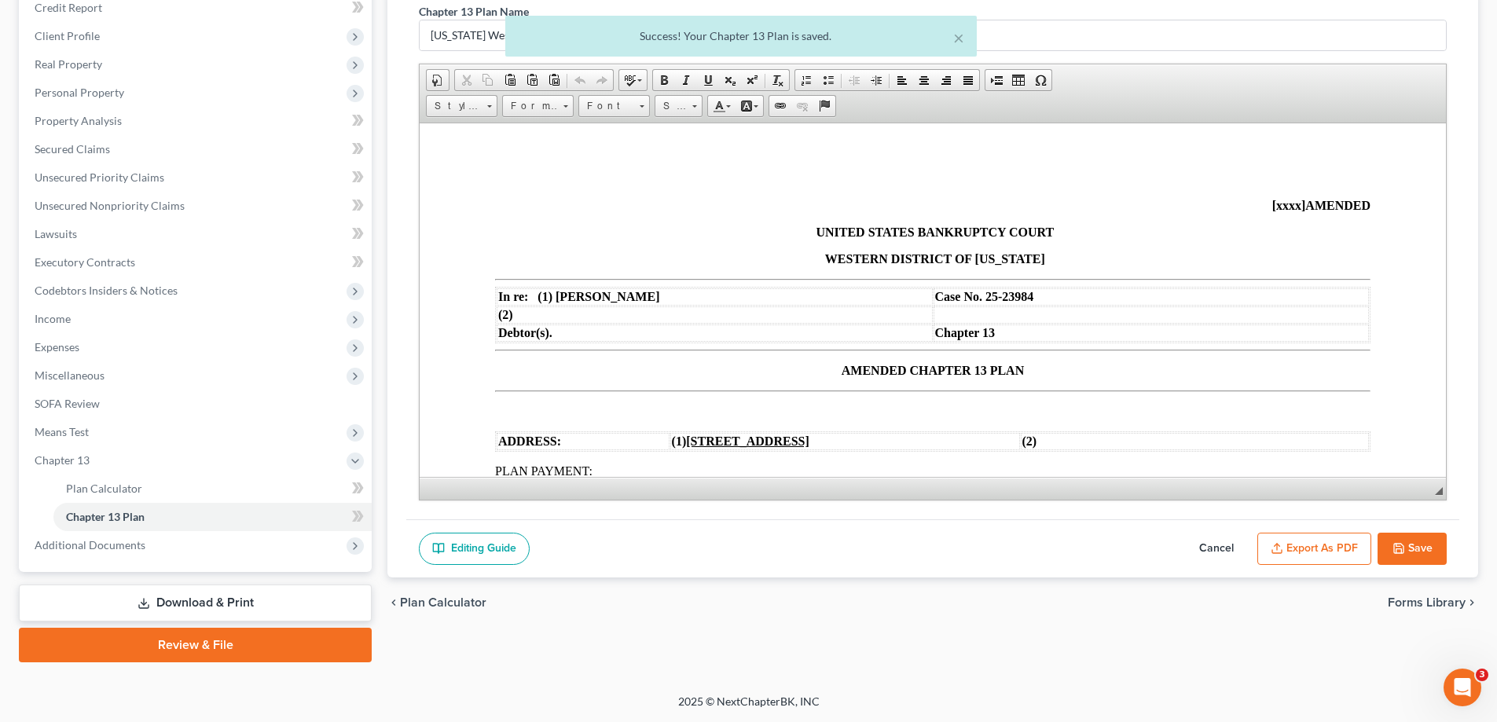
scroll to position [0, 0]
click at [1334, 548] on button "Export as PDF" at bounding box center [1314, 549] width 114 height 33
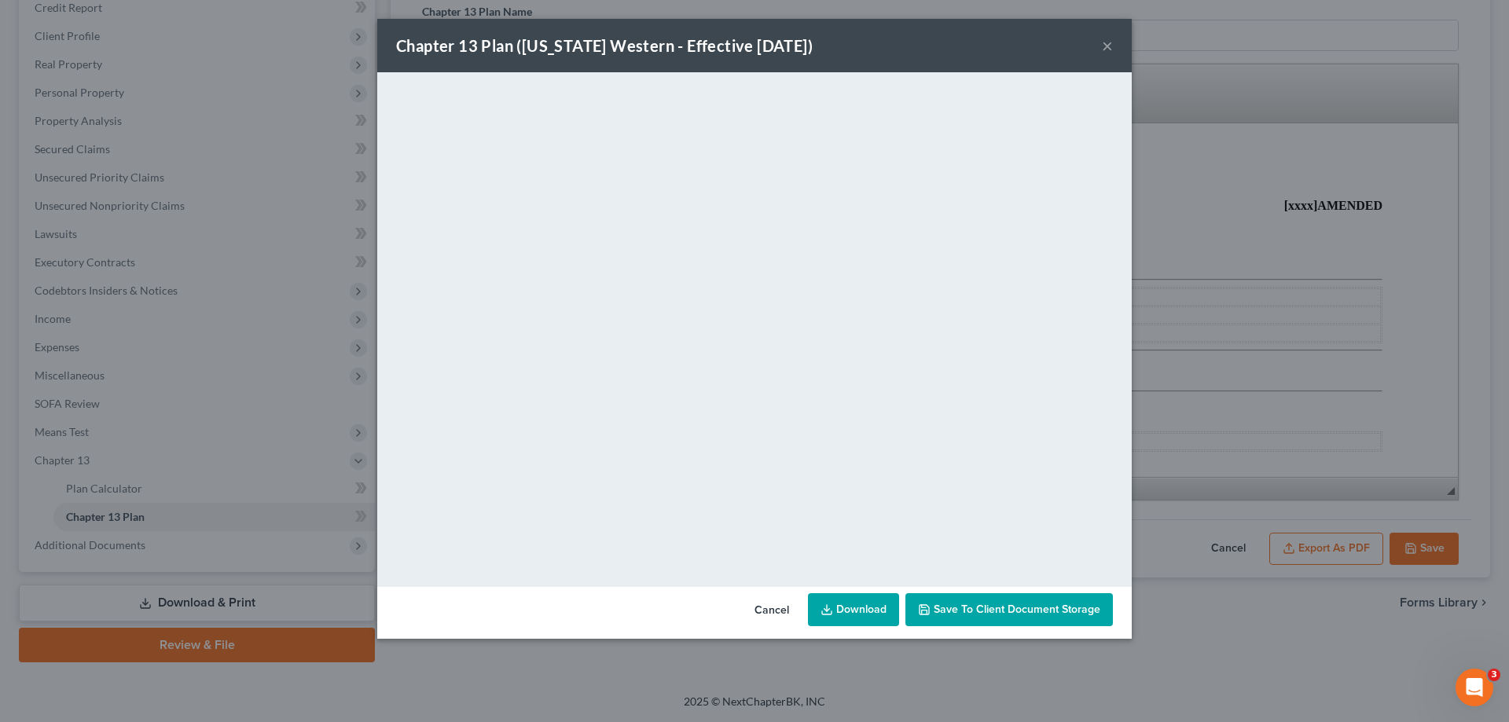
click at [1110, 41] on button "×" at bounding box center [1107, 45] width 11 height 19
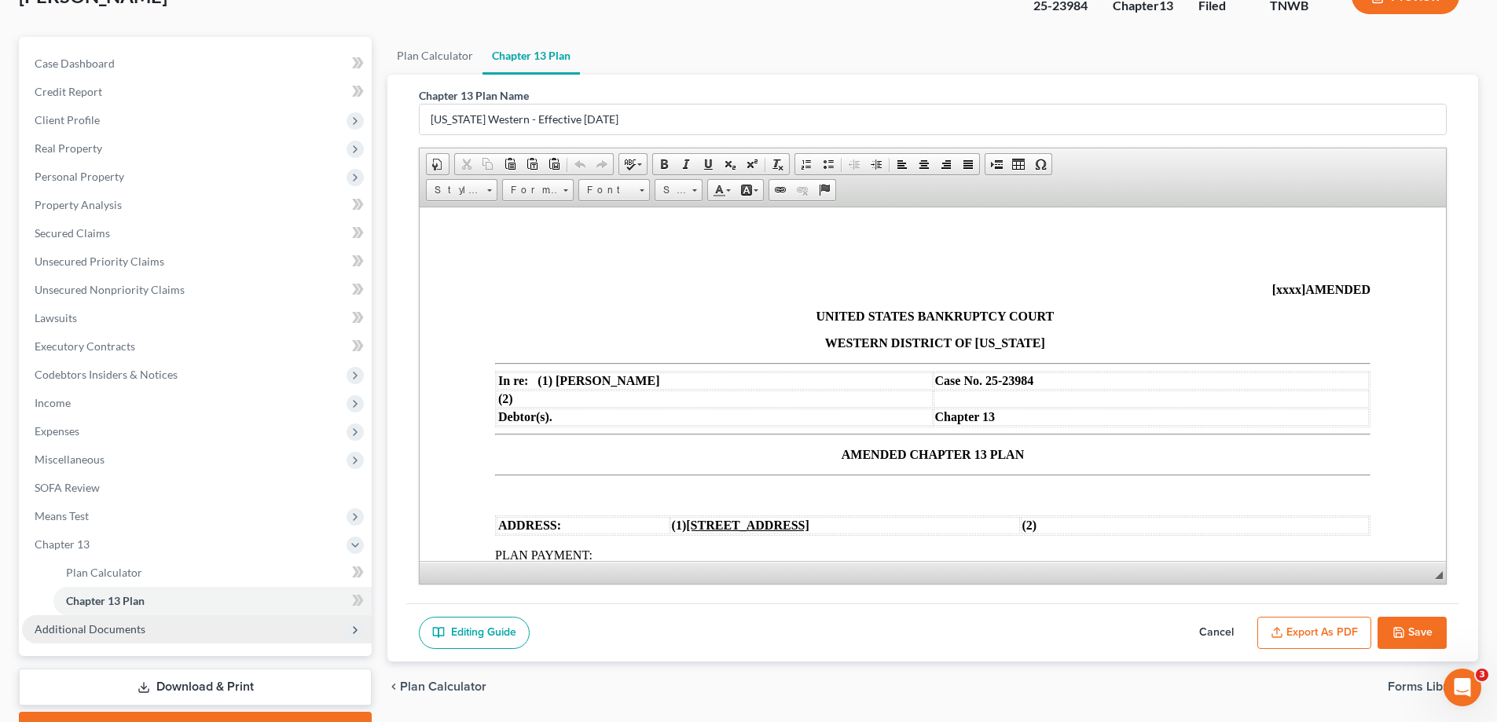
scroll to position [198, 0]
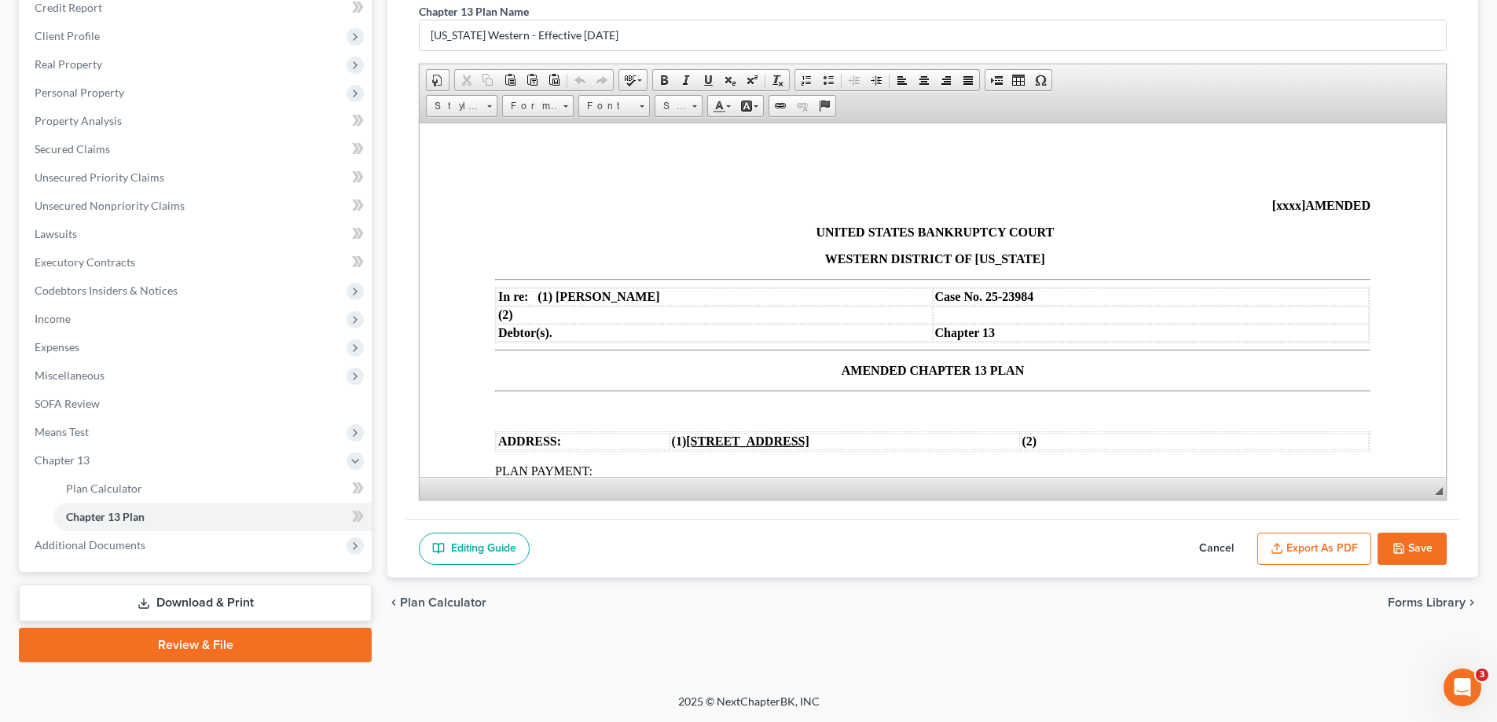
drag, startPoint x: 209, startPoint y: 598, endPoint x: 239, endPoint y: 586, distance: 32.1
click at [210, 597] on link "Download & Print" at bounding box center [195, 603] width 353 height 37
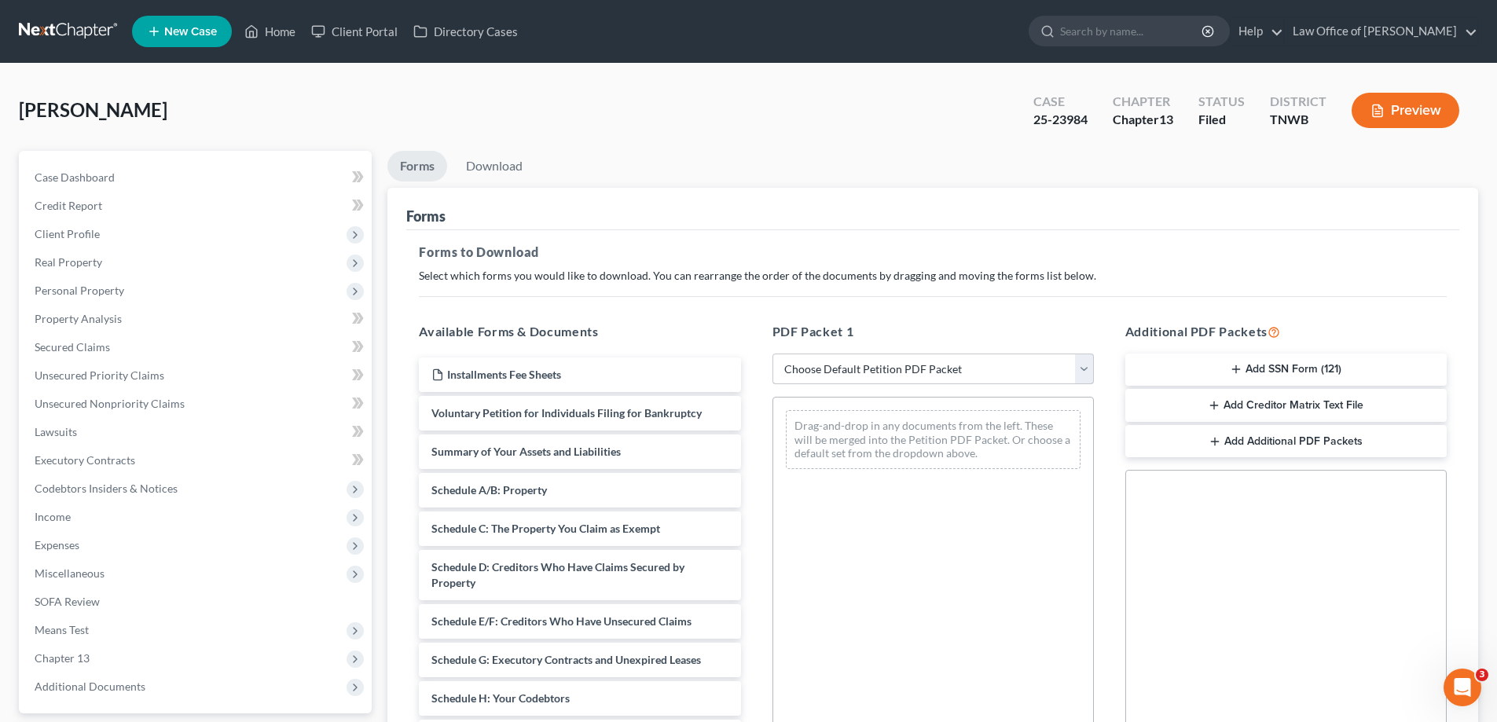
click at [1084, 366] on select "Choose Default Petition PDF Packet Complete Bankruptcy Petition (all forms and …" at bounding box center [932, 369] width 321 height 31
select select "2"
click at [772, 354] on select "Choose Default Petition PDF Packet Complete Bankruptcy Petition (all forms and …" at bounding box center [932, 369] width 321 height 31
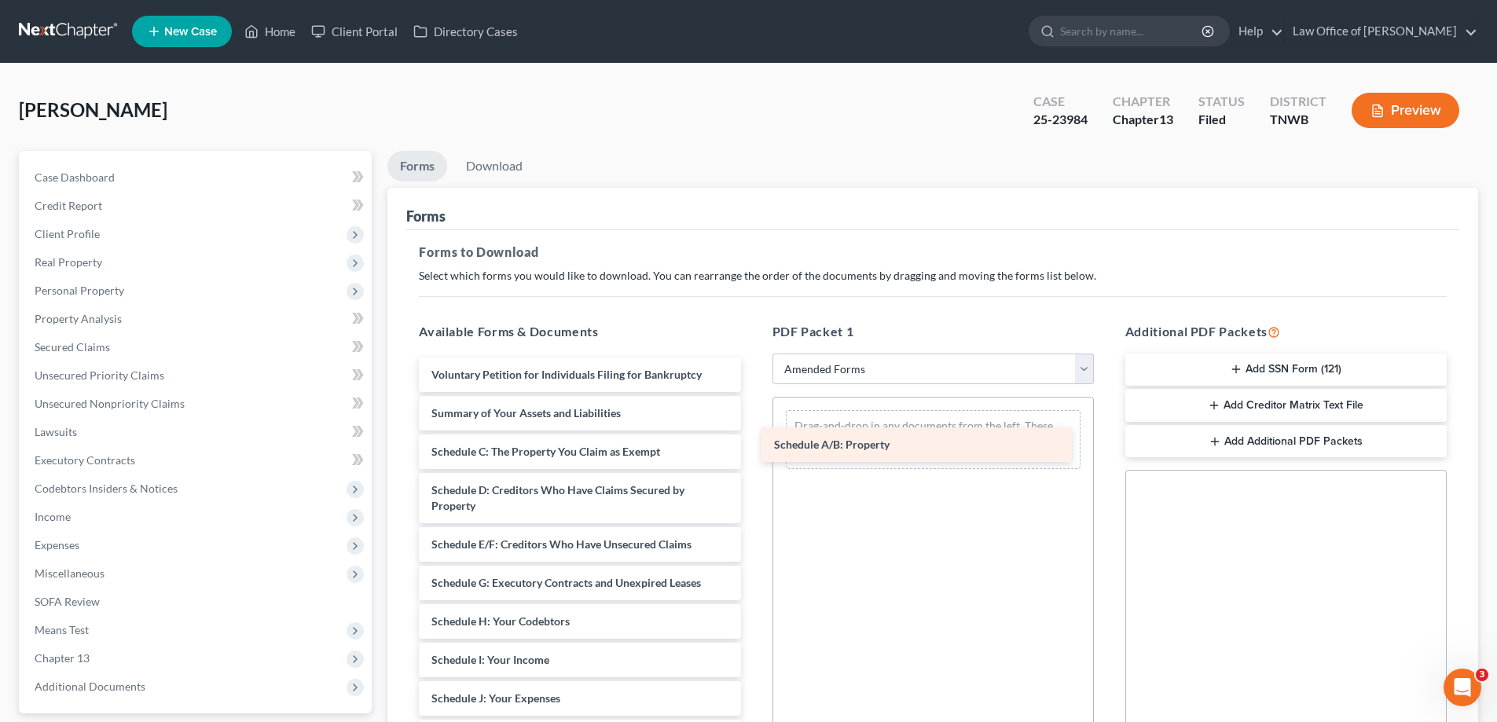
drag, startPoint x: 601, startPoint y: 452, endPoint x: 944, endPoint y: 445, distance: 342.7
click at [753, 445] on div "Schedule A/B: Property Voluntary Petition for Individuals Filing for Bankruptcy…" at bounding box center [579, 687] width 347 height 659
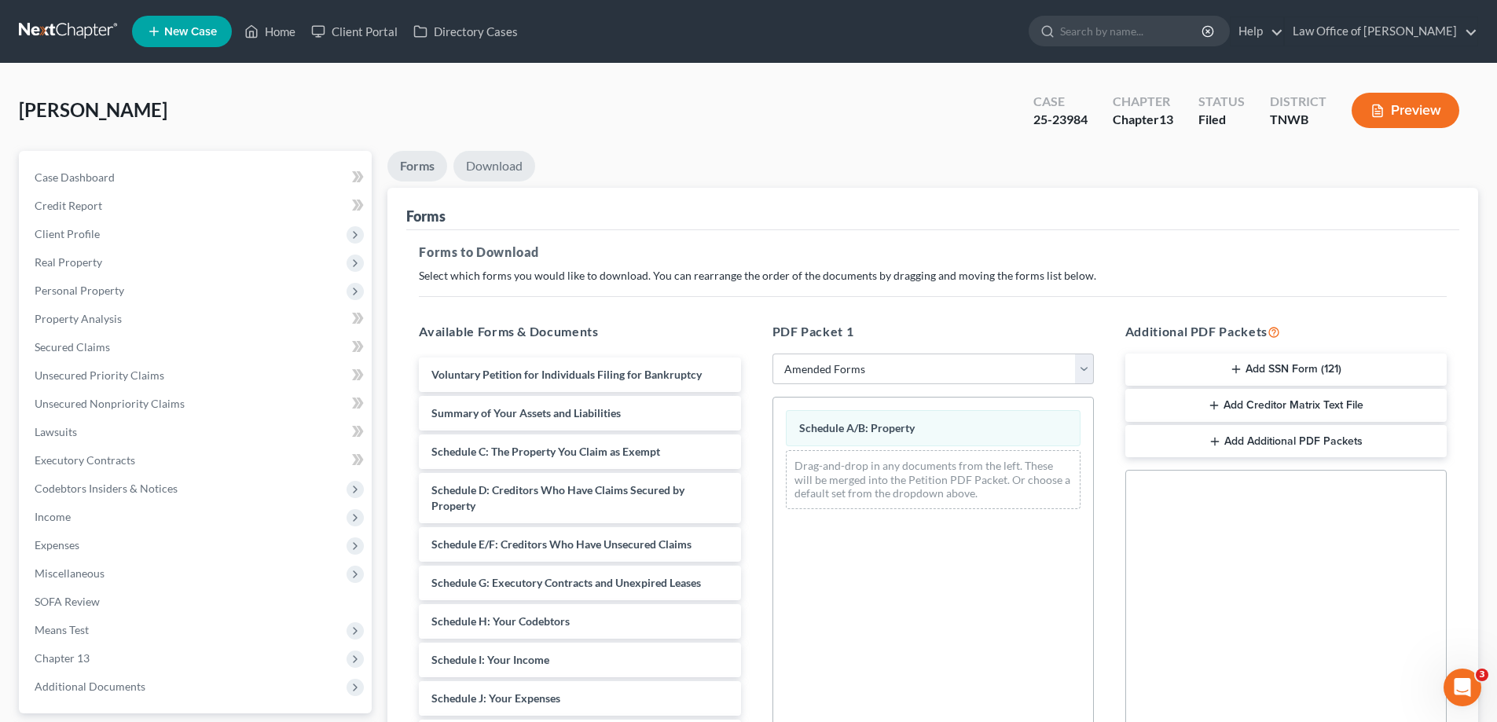
click at [498, 156] on link "Download" at bounding box center [494, 166] width 82 height 31
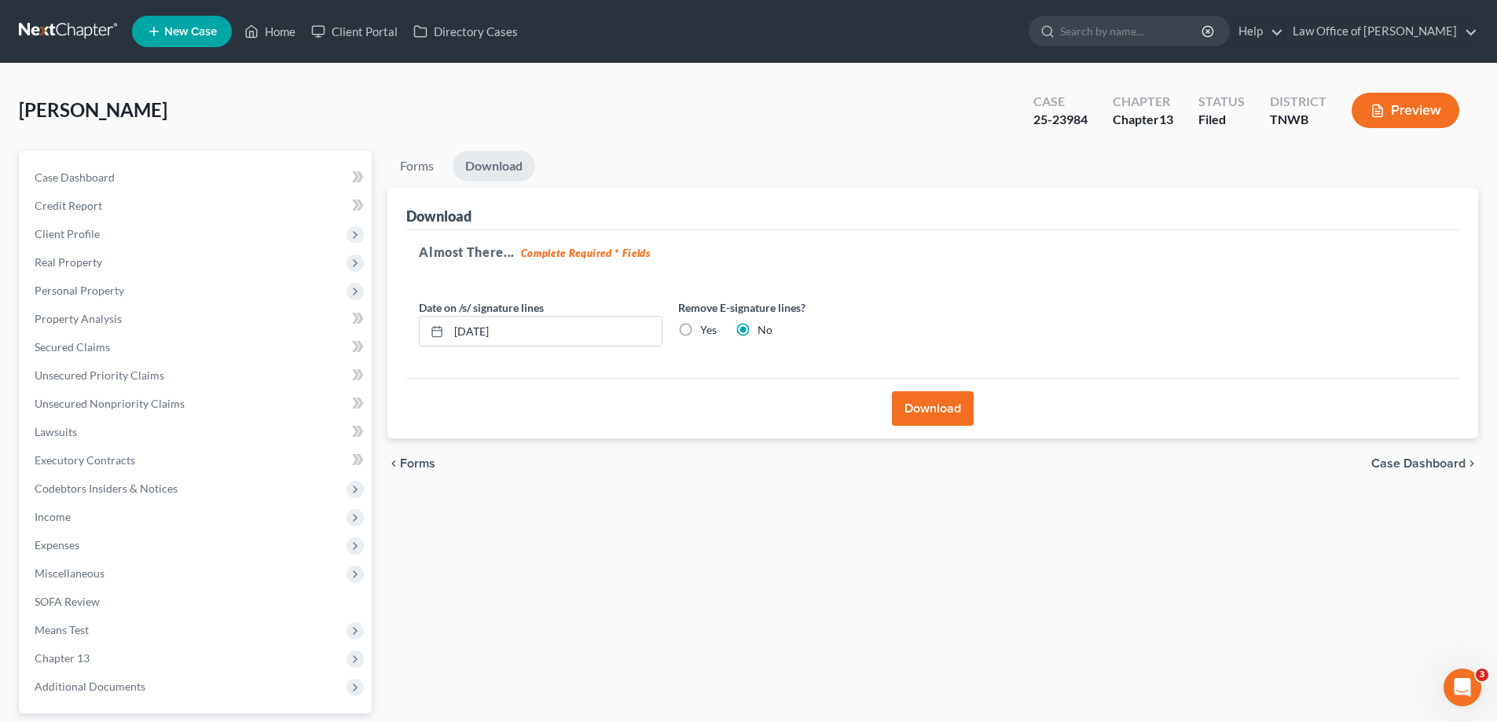
click at [951, 401] on button "Download" at bounding box center [933, 408] width 82 height 35
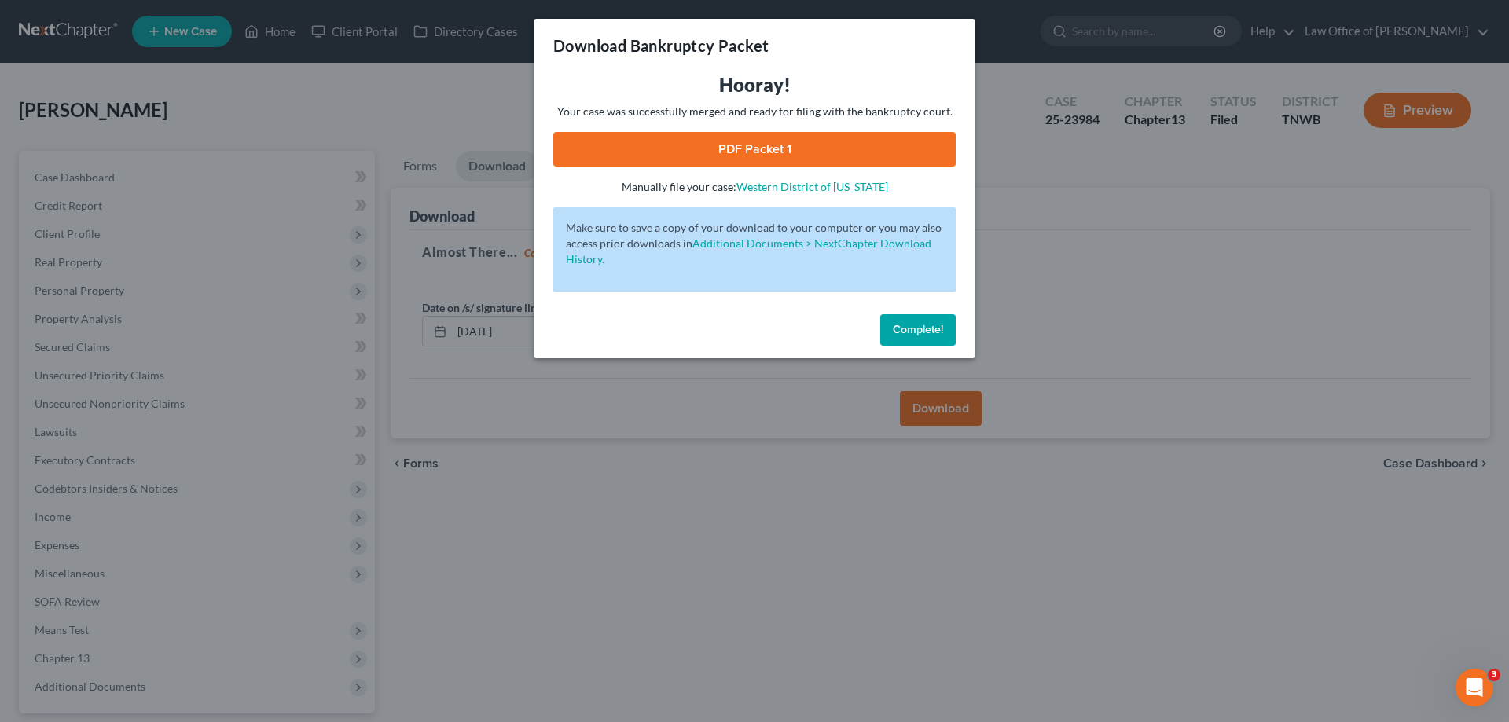
click at [759, 140] on link "PDF Packet 1" at bounding box center [754, 149] width 402 height 35
click at [913, 328] on span "Complete!" at bounding box center [918, 329] width 50 height 13
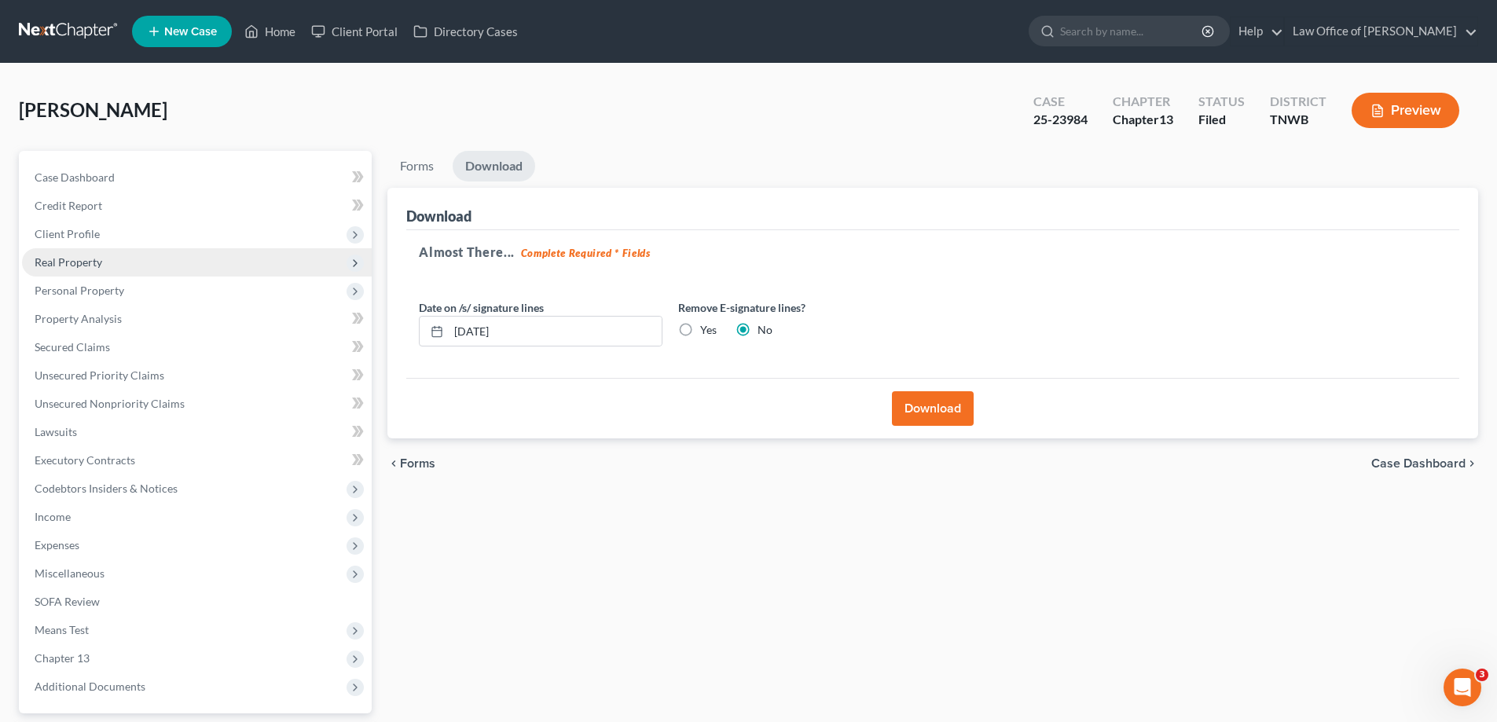
click at [98, 260] on span "Real Property" at bounding box center [69, 261] width 68 height 13
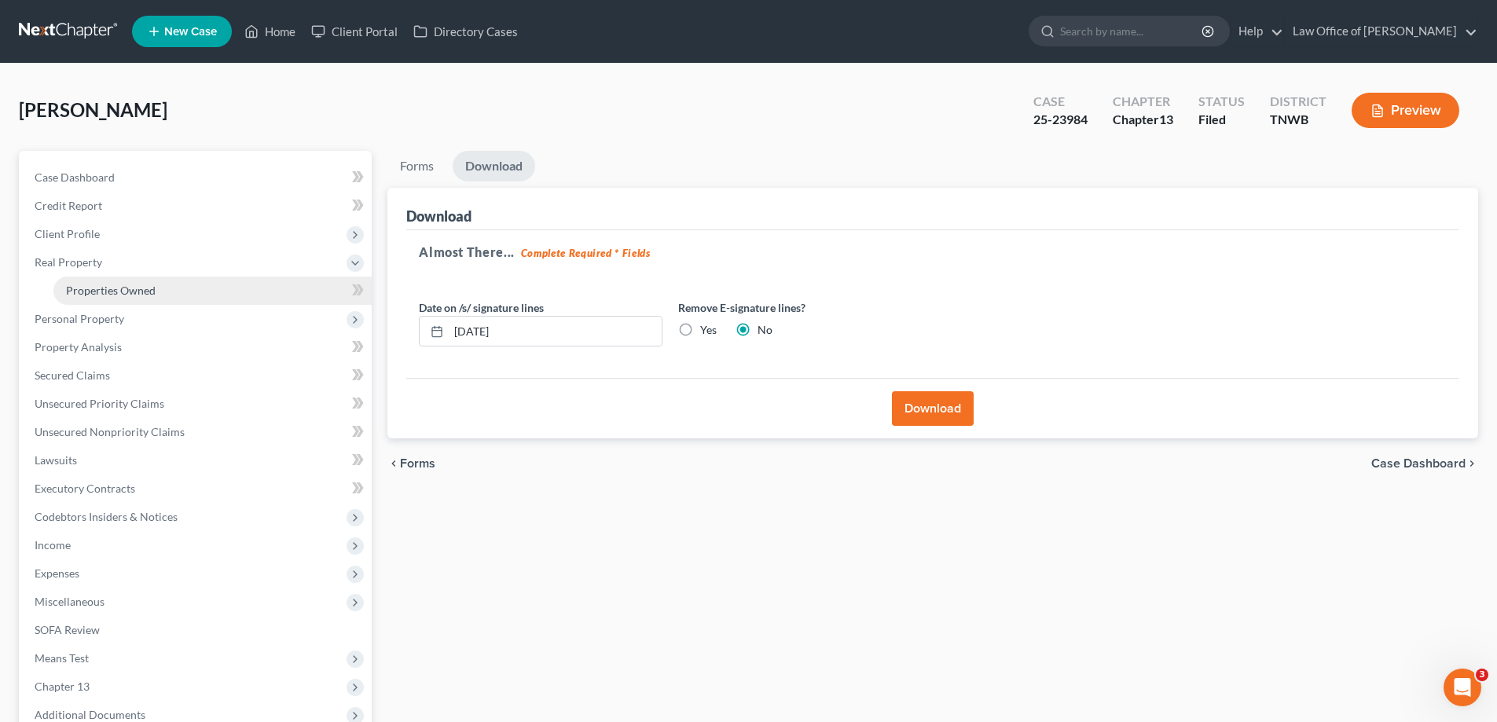
click at [104, 286] on span "Properties Owned" at bounding box center [111, 290] width 90 height 13
